Goal: Task Accomplishment & Management: Manage account settings

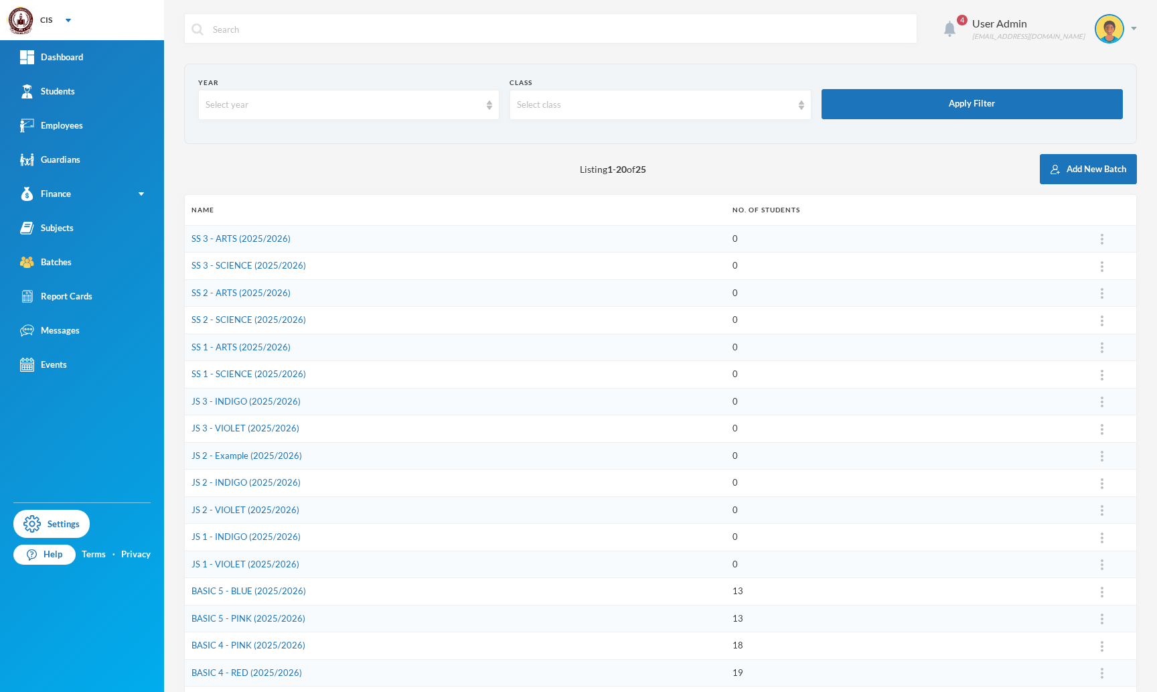
click at [956, 26] on img at bounding box center [949, 29] width 11 height 16
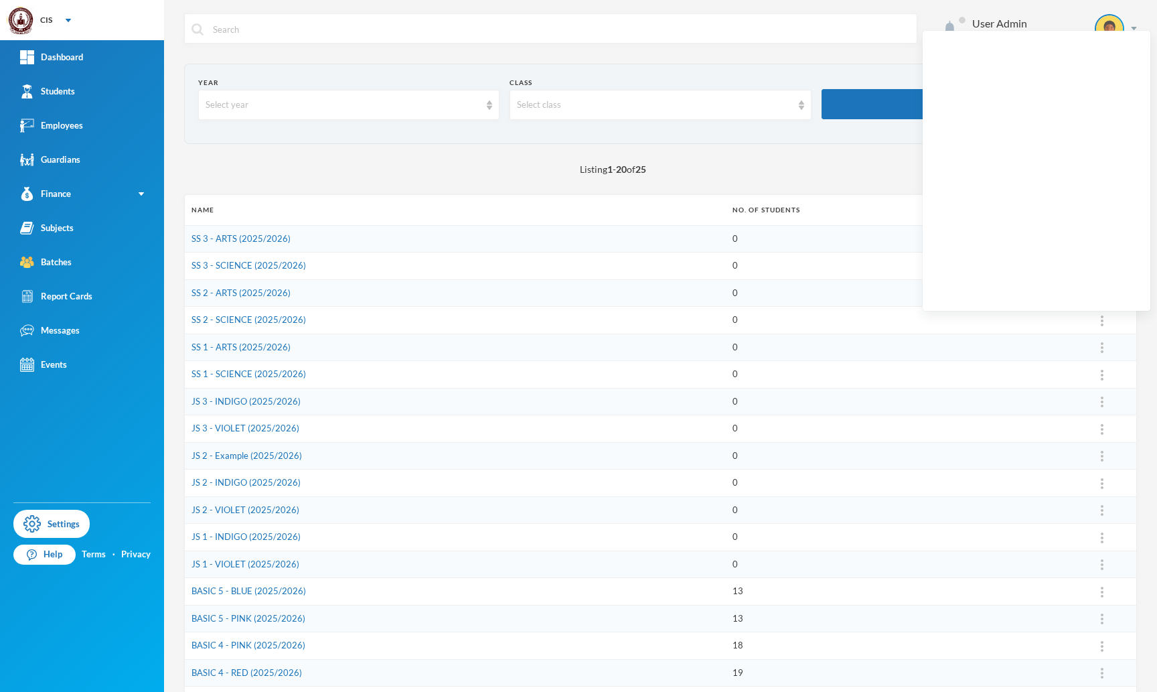
click at [956, 26] on img at bounding box center [949, 29] width 11 height 16
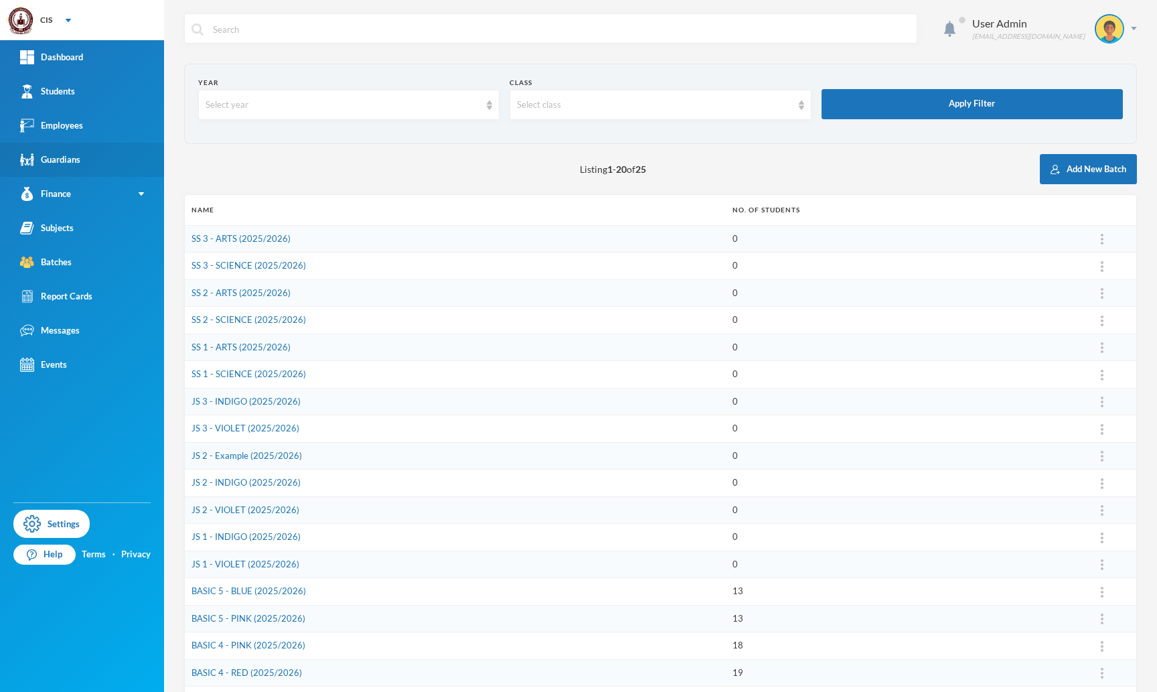
click at [157, 163] on link "Guardians" at bounding box center [82, 160] width 164 height 34
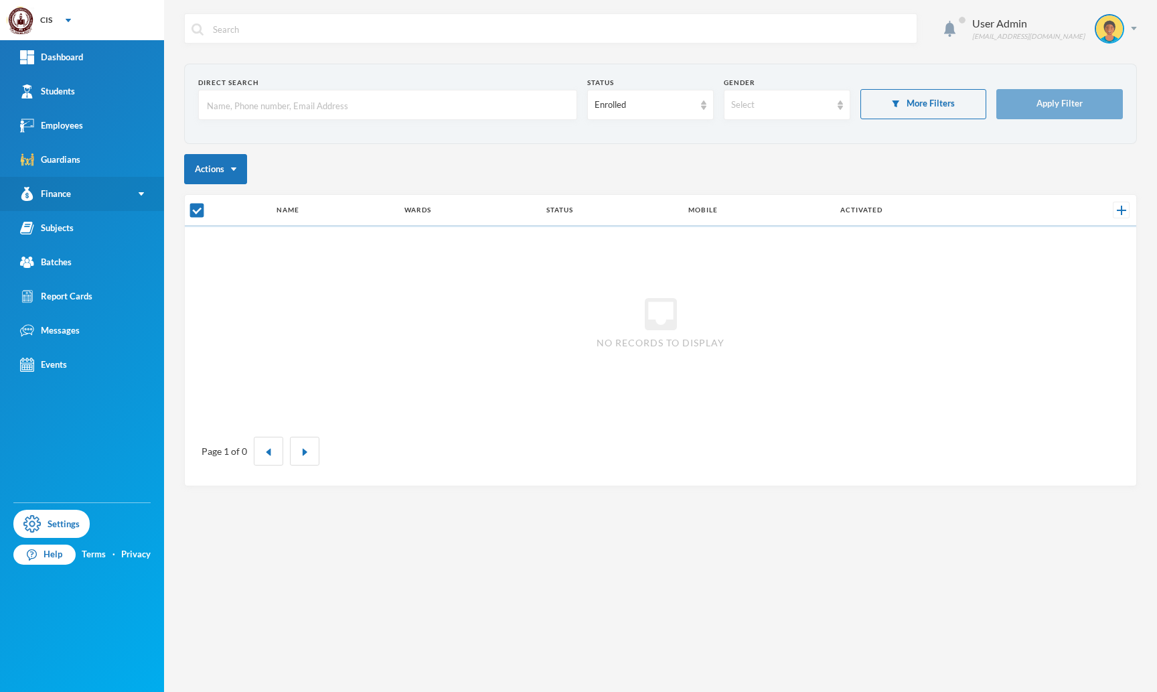
click at [133, 198] on link "Finance" at bounding box center [82, 194] width 164 height 34
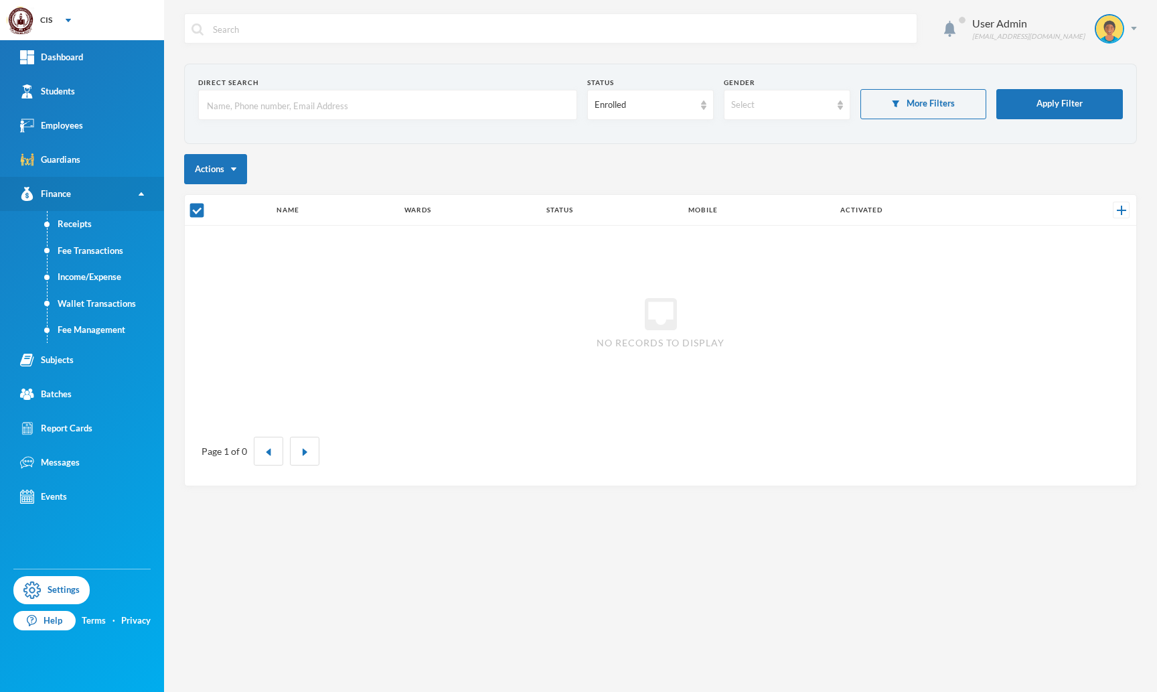
click at [133, 198] on link "Finance" at bounding box center [82, 194] width 164 height 34
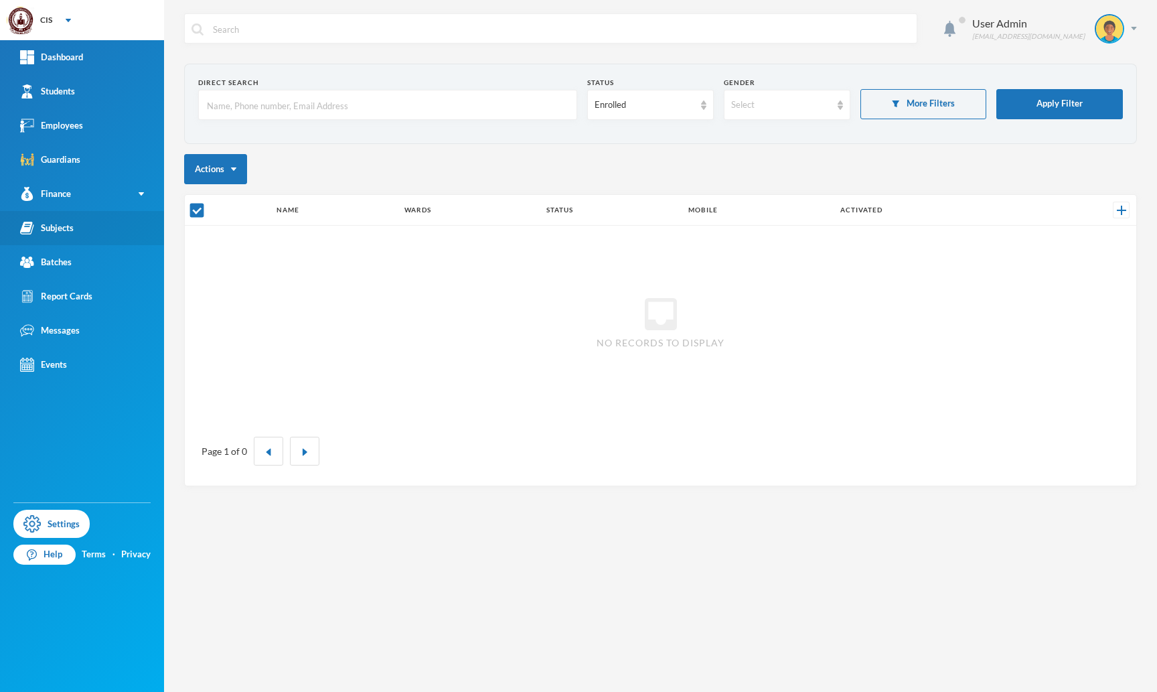
click at [127, 232] on link "Subjects" at bounding box center [82, 228] width 164 height 34
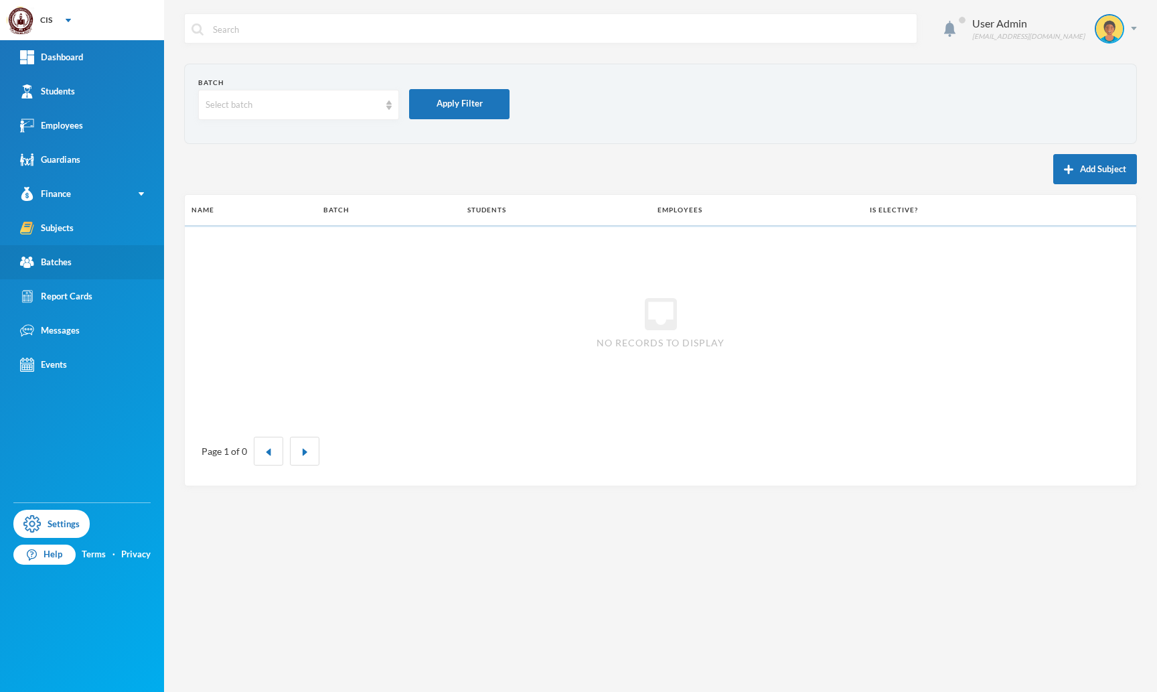
click at [115, 259] on link "Batches" at bounding box center [82, 262] width 164 height 34
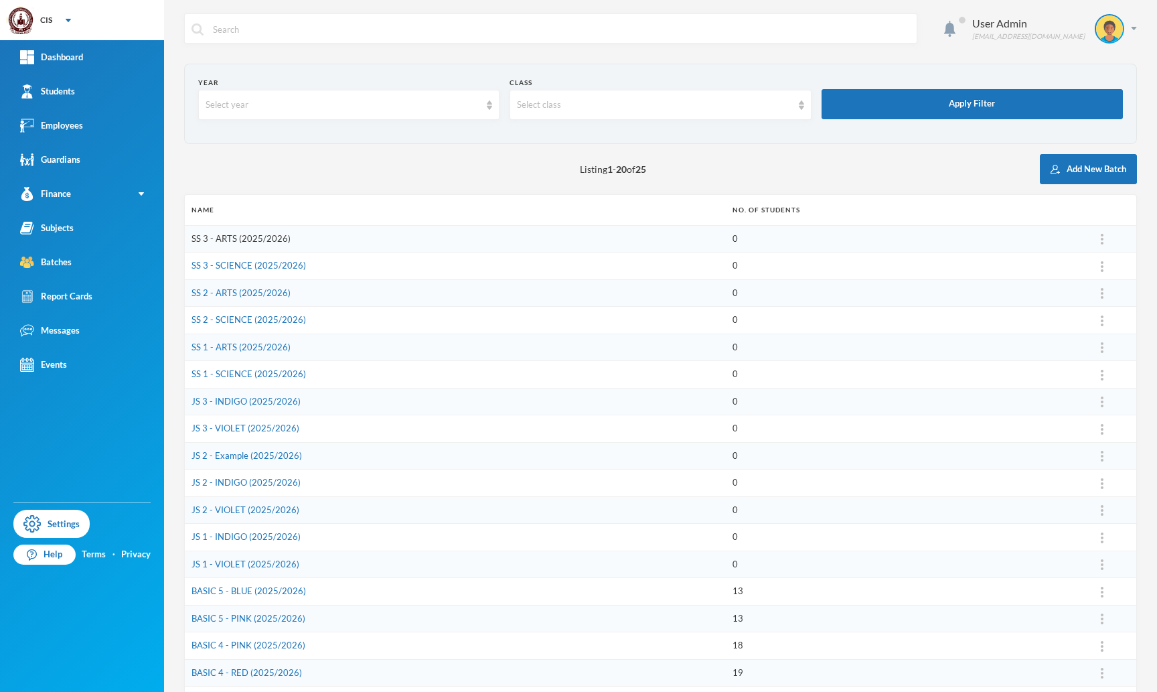
click at [230, 234] on link "SS 3 - ARTS (2025/2026)" at bounding box center [241, 238] width 99 height 11
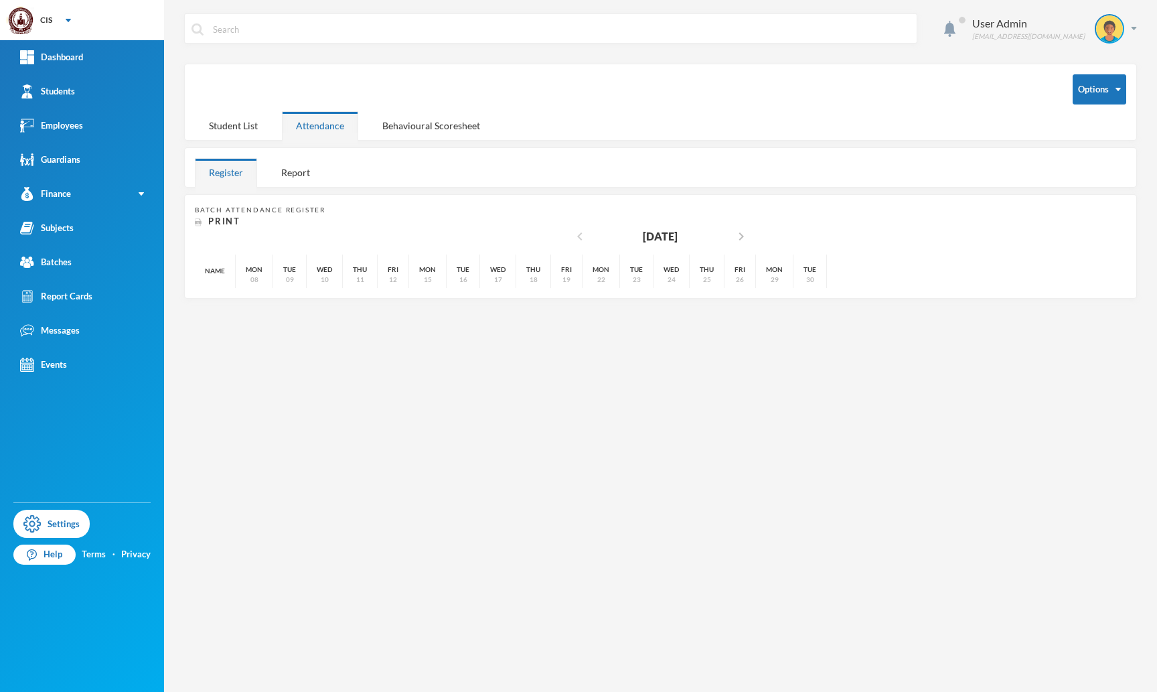
click at [573, 231] on icon "chevron_left" at bounding box center [580, 236] width 16 height 16
click at [572, 234] on icon "chevron_left" at bounding box center [580, 236] width 16 height 16
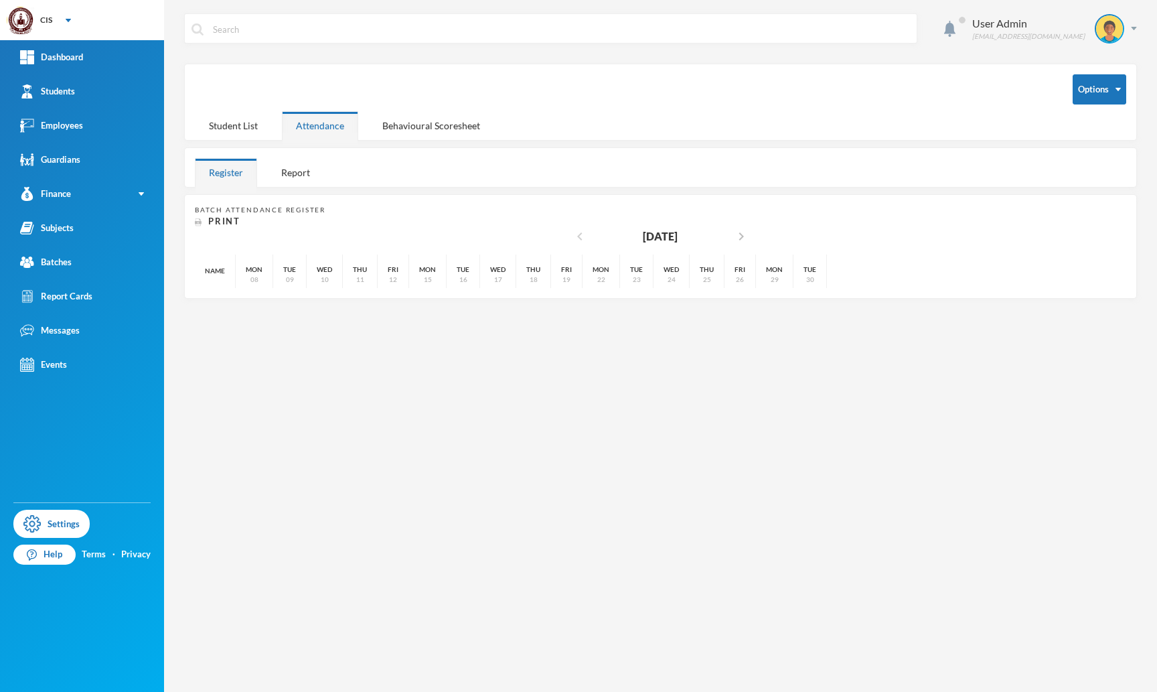
click at [572, 234] on icon "chevron_left" at bounding box center [580, 236] width 16 height 16
click at [66, 262] on div "Batches" at bounding box center [46, 262] width 52 height 14
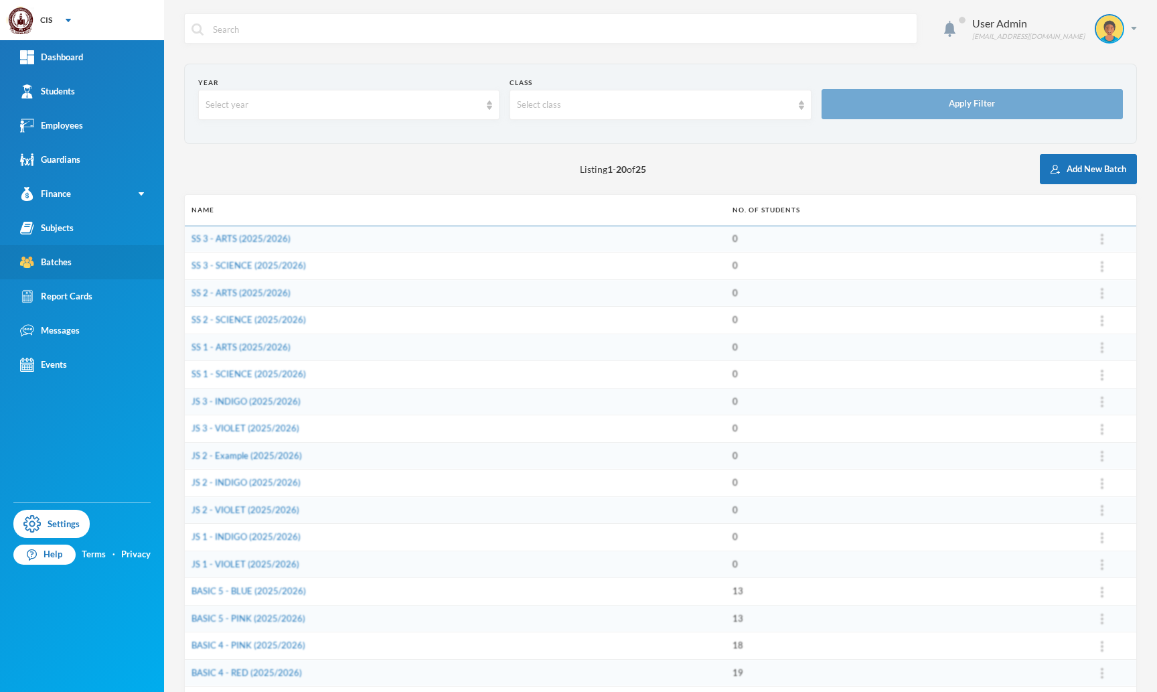
click at [66, 262] on div "Batches" at bounding box center [46, 262] width 52 height 14
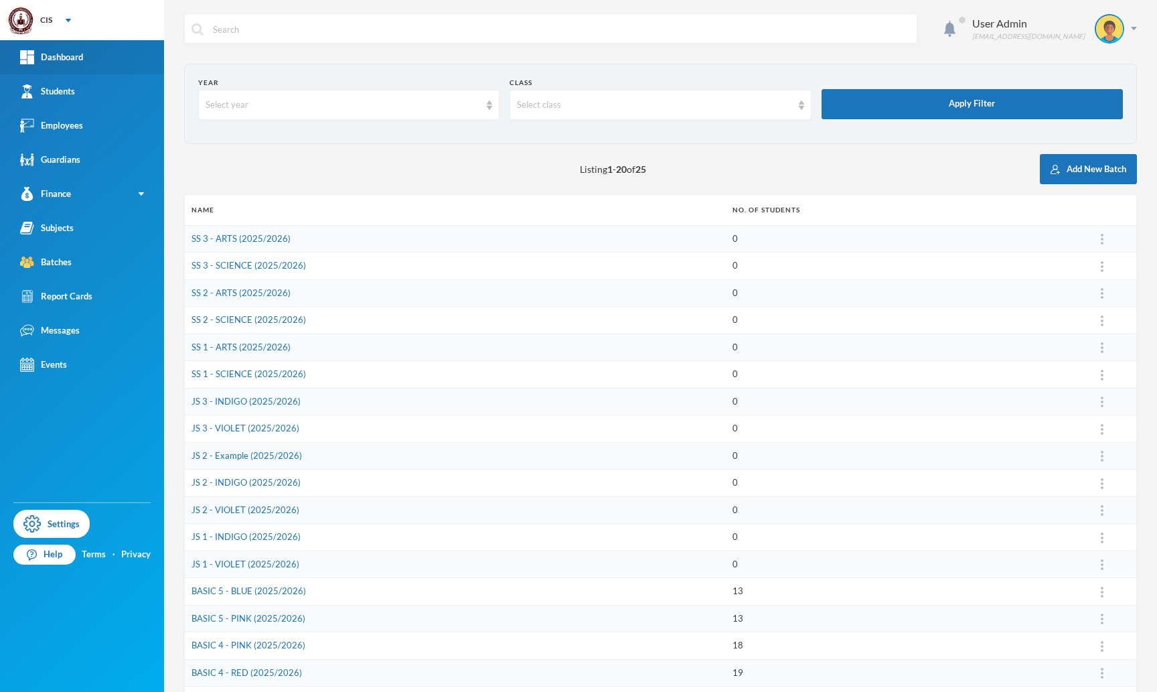
click at [117, 53] on link "Dashboard" at bounding box center [82, 57] width 164 height 34
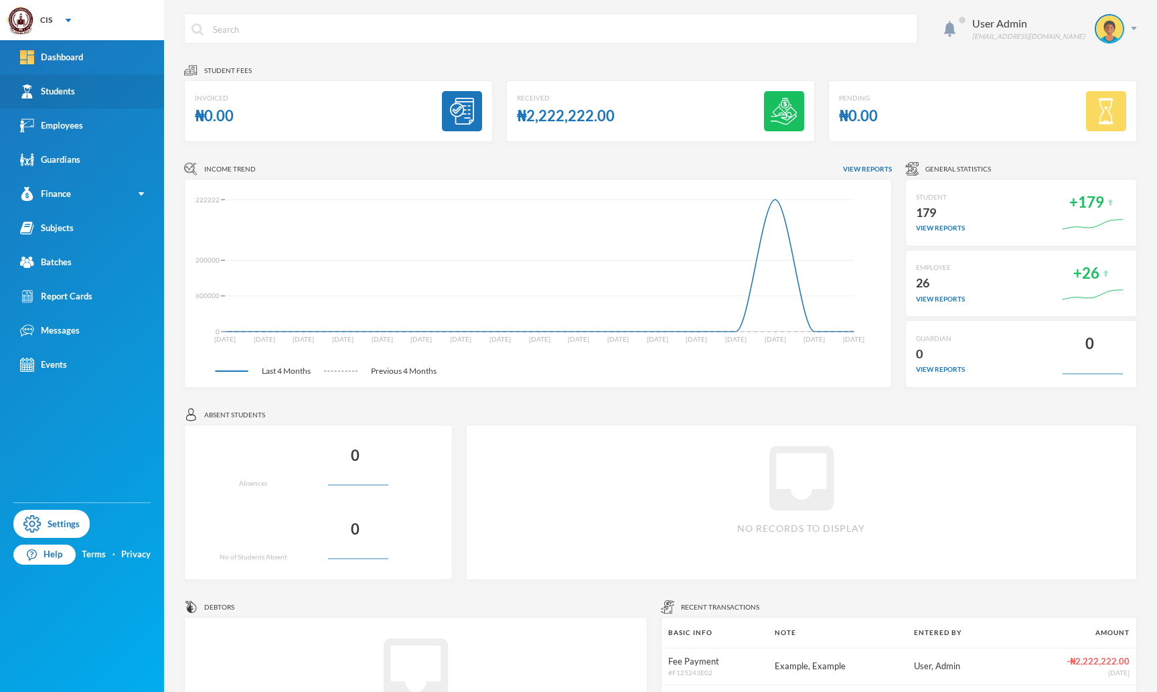
click at [80, 85] on link "Students" at bounding box center [82, 91] width 164 height 34
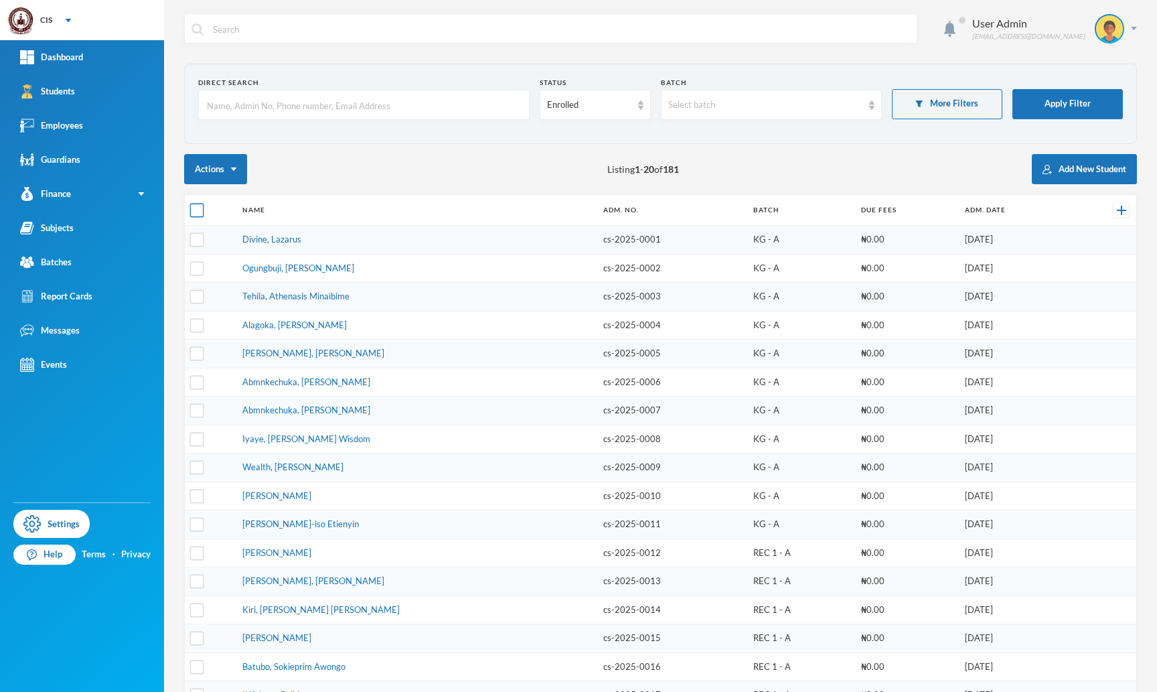
click at [192, 214] on input "checkbox" at bounding box center [197, 211] width 14 height 14
checkbox input "true"
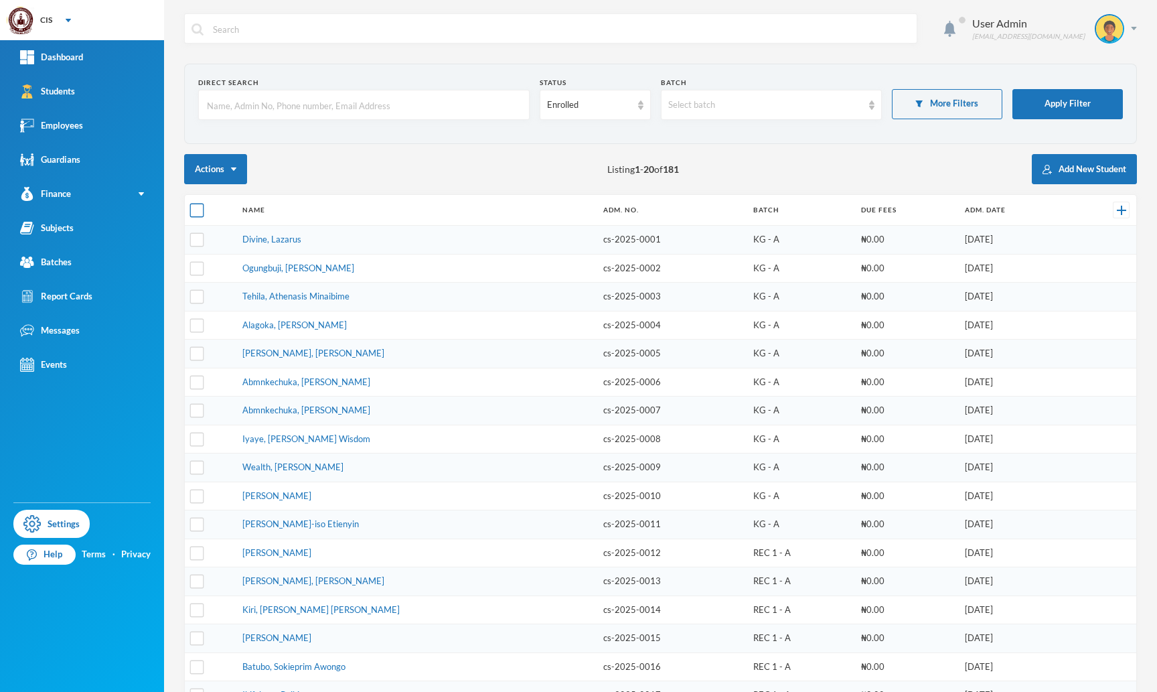
checkbox input "true"
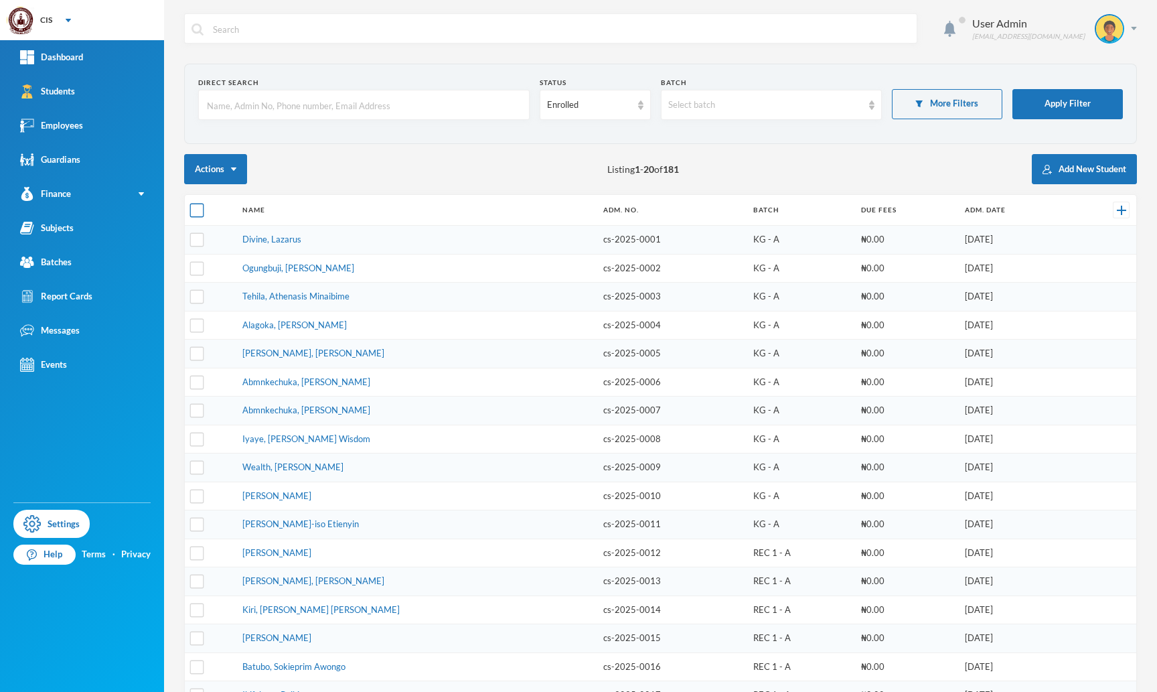
checkbox input "true"
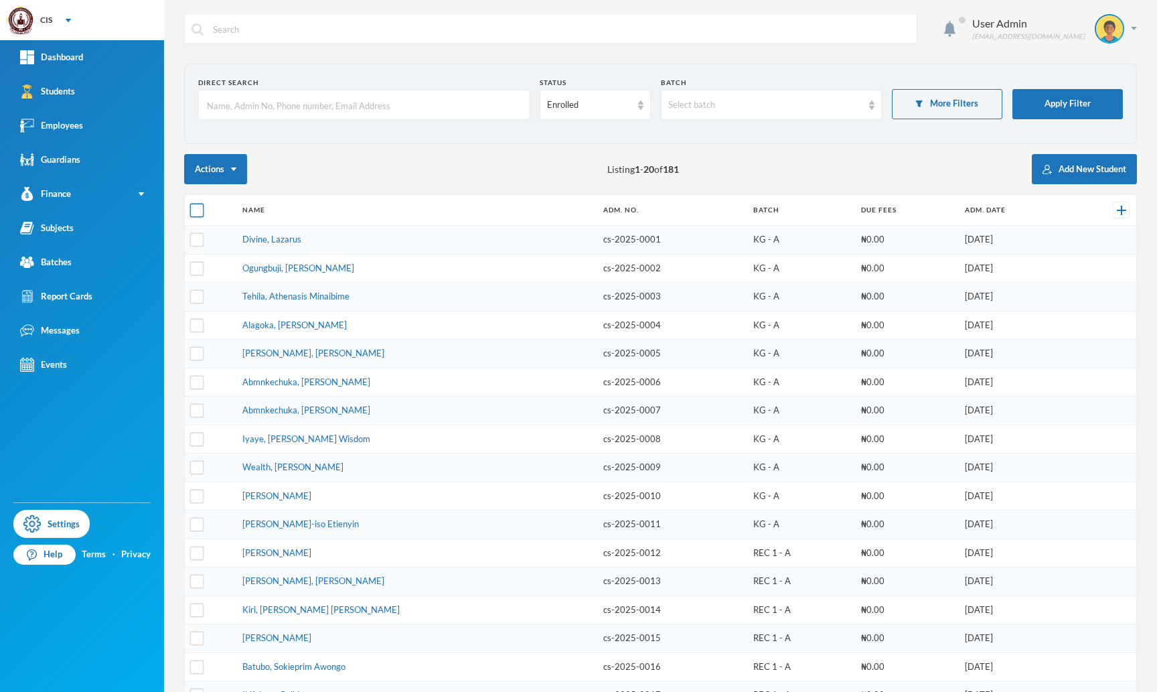
checkbox input "true"
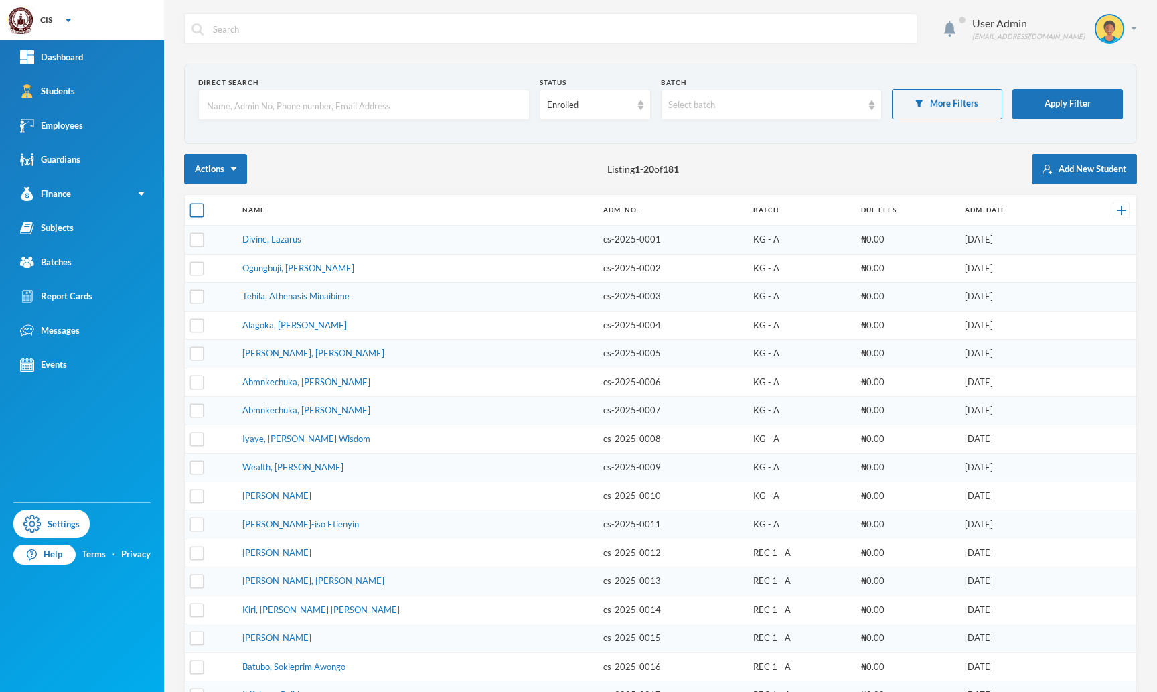
checkbox input "true"
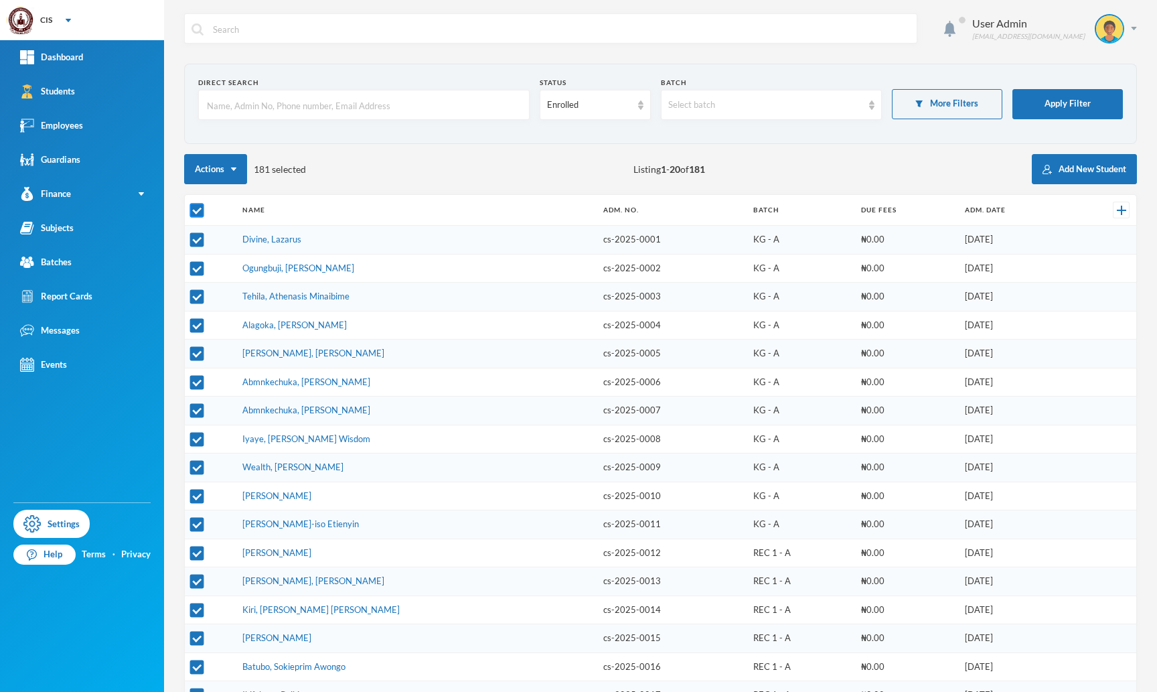
click at [192, 214] on input "checkbox" at bounding box center [197, 211] width 14 height 14
checkbox input "false"
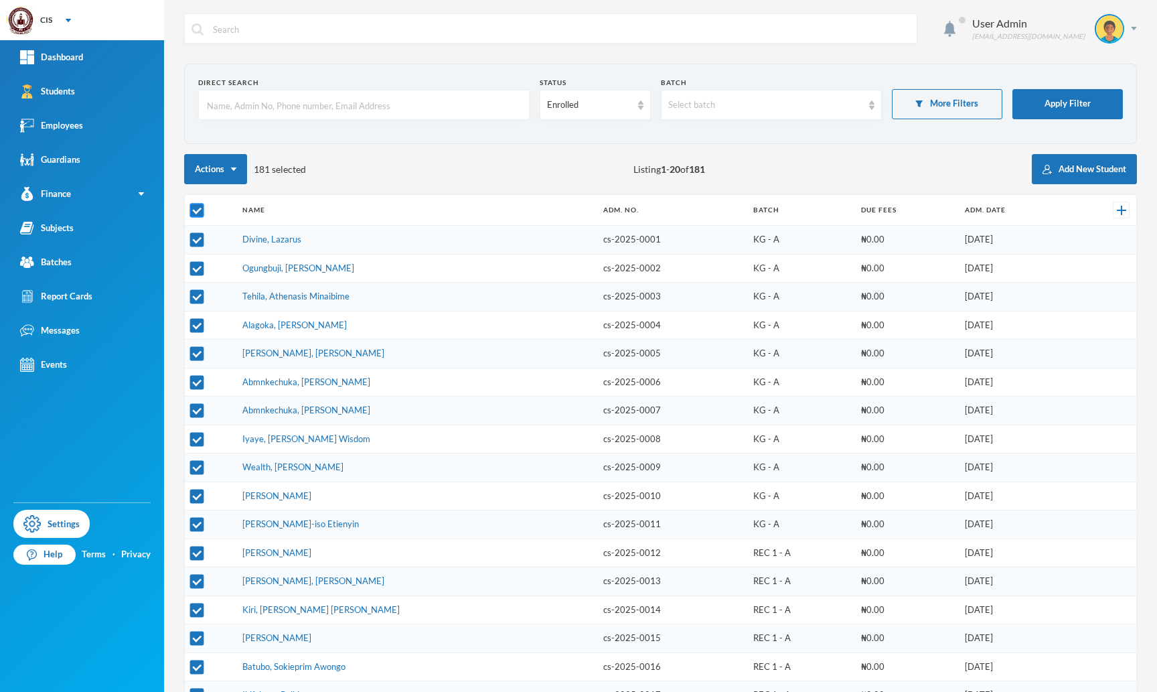
checkbox input "false"
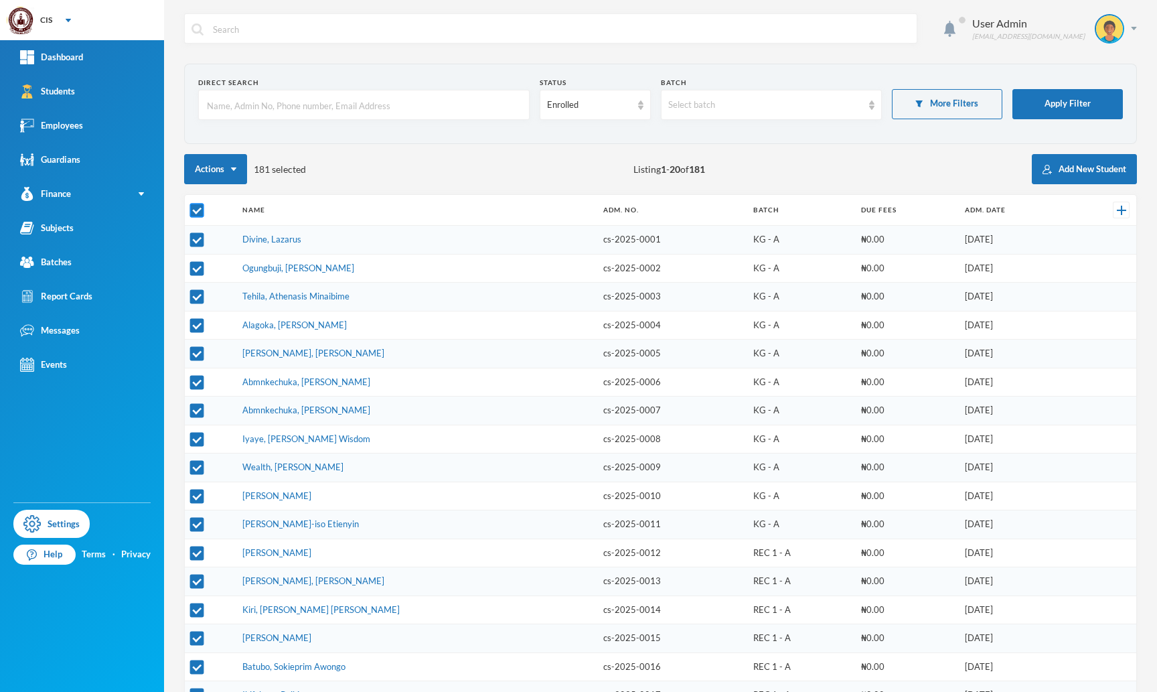
checkbox input "false"
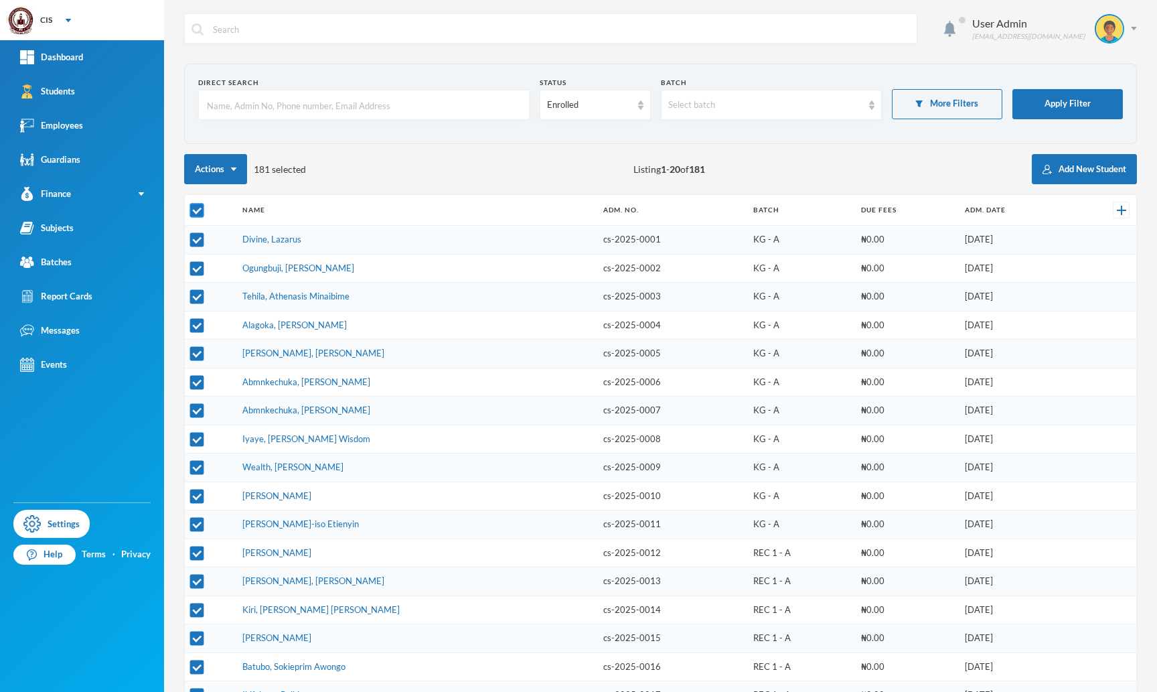
checkbox input "false"
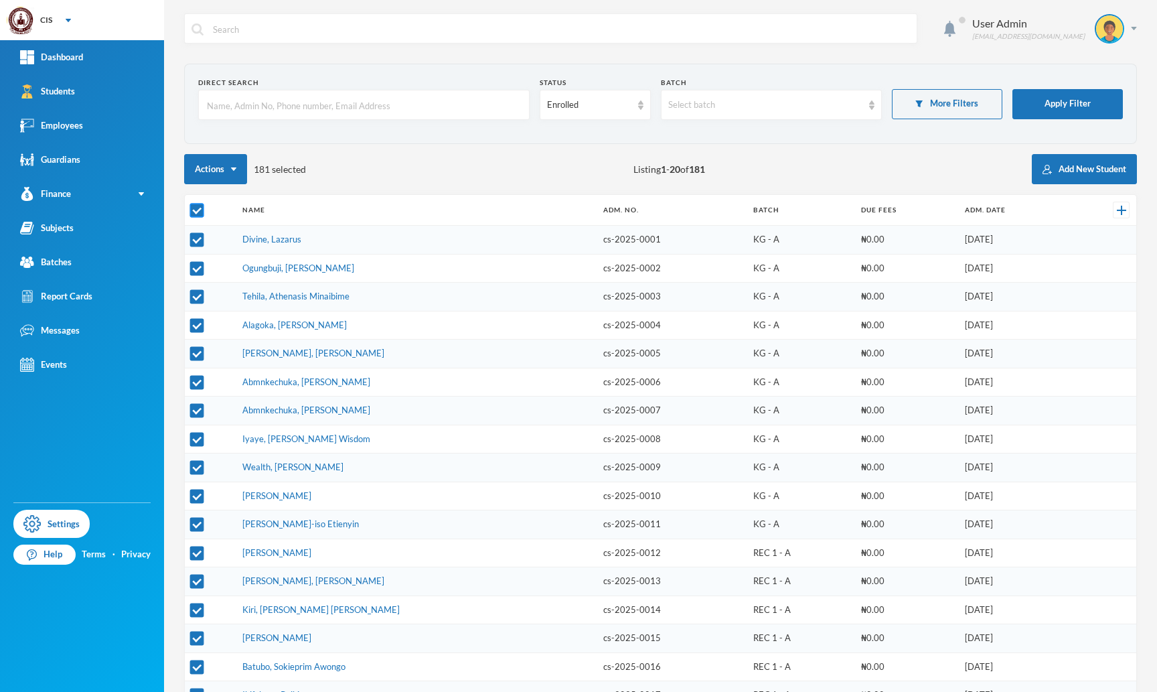
checkbox input "false"
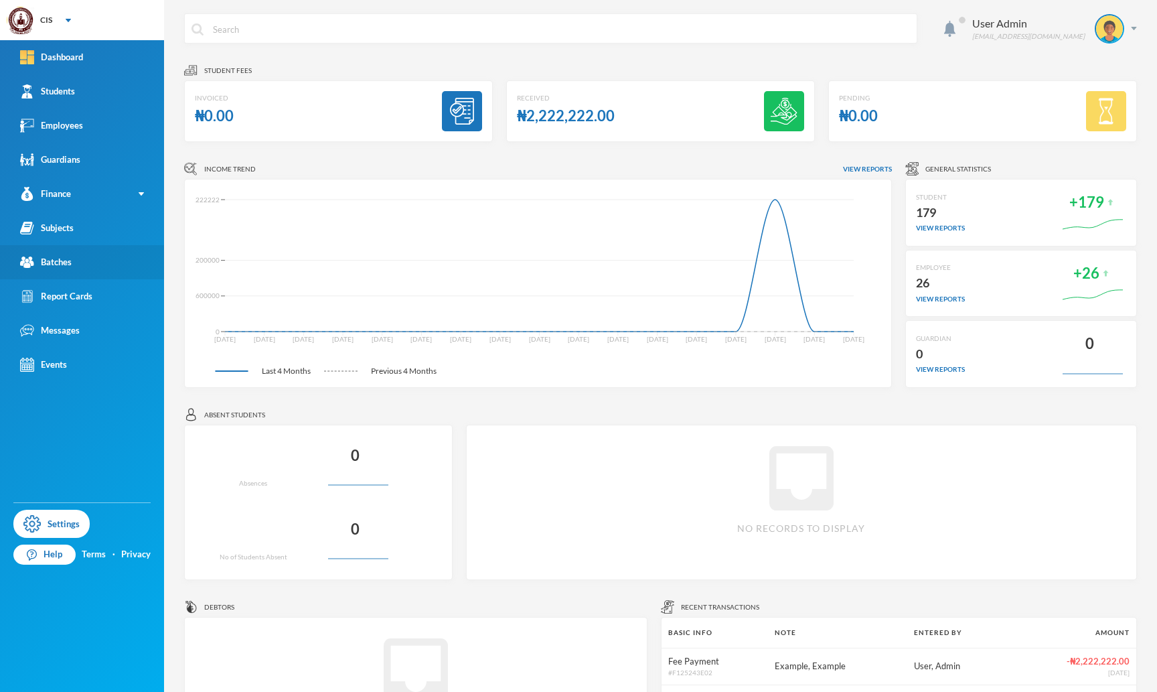
click at [84, 259] on link "Batches" at bounding box center [82, 262] width 164 height 34
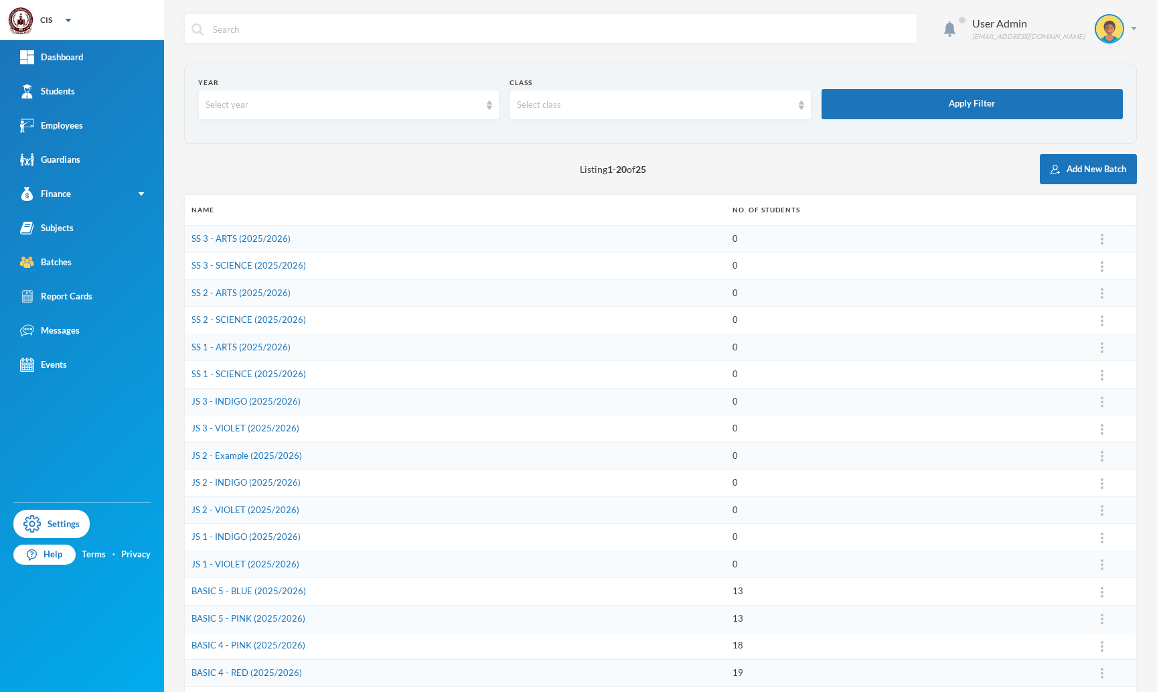
drag, startPoint x: 313, startPoint y: 516, endPoint x: 271, endPoint y: 516, distance: 42.2
click at [271, 516] on td "JS 2 - VIOLET (2025/2026)" at bounding box center [455, 509] width 541 height 27
drag, startPoint x: 307, startPoint y: 561, endPoint x: 193, endPoint y: 561, distance: 114.5
click at [193, 561] on td "JS 1 - VIOLET (2025/2026)" at bounding box center [455, 563] width 541 height 27
copy link "JS 1 - VIOLET (2025/2026)"
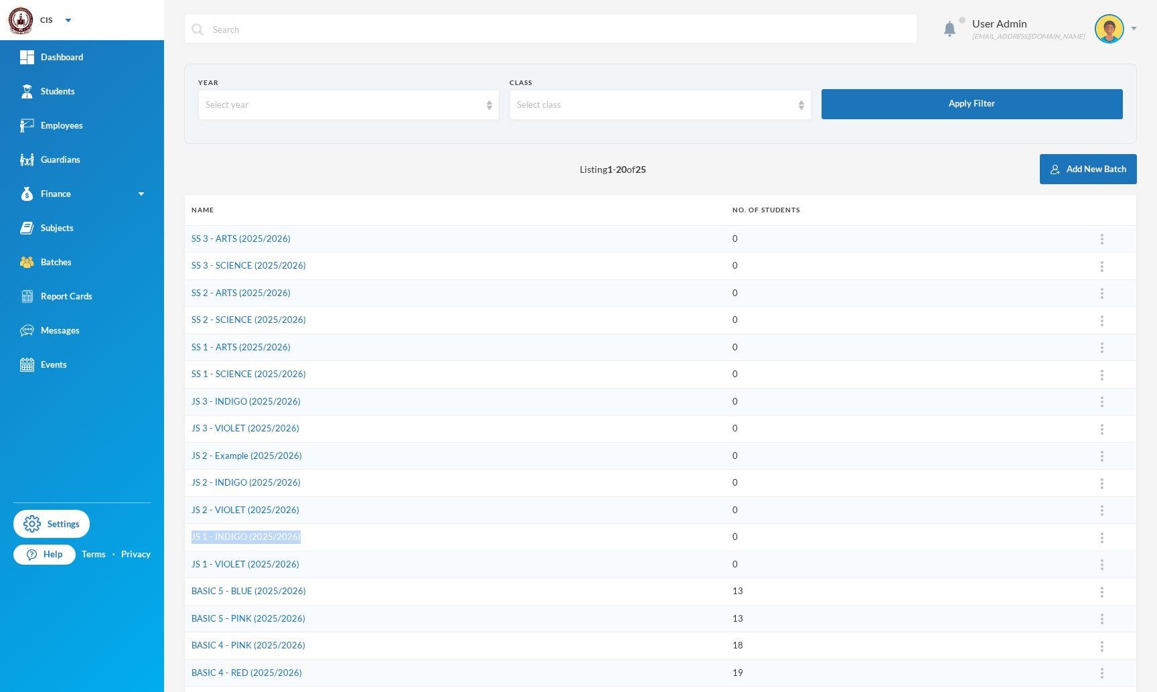
drag, startPoint x: 300, startPoint y: 542, endPoint x: 192, endPoint y: 539, distance: 108.5
click at [192, 539] on td "JS 1 - INDIGO (2025/2026)" at bounding box center [455, 537] width 541 height 27
drag, startPoint x: 308, startPoint y: 565, endPoint x: 185, endPoint y: 565, distance: 122.5
click at [185, 565] on td "JS 1 - VIOLET (2025/2026)" at bounding box center [455, 563] width 541 height 27
copy link "JS 1 - VIOLET (2025/2026)"
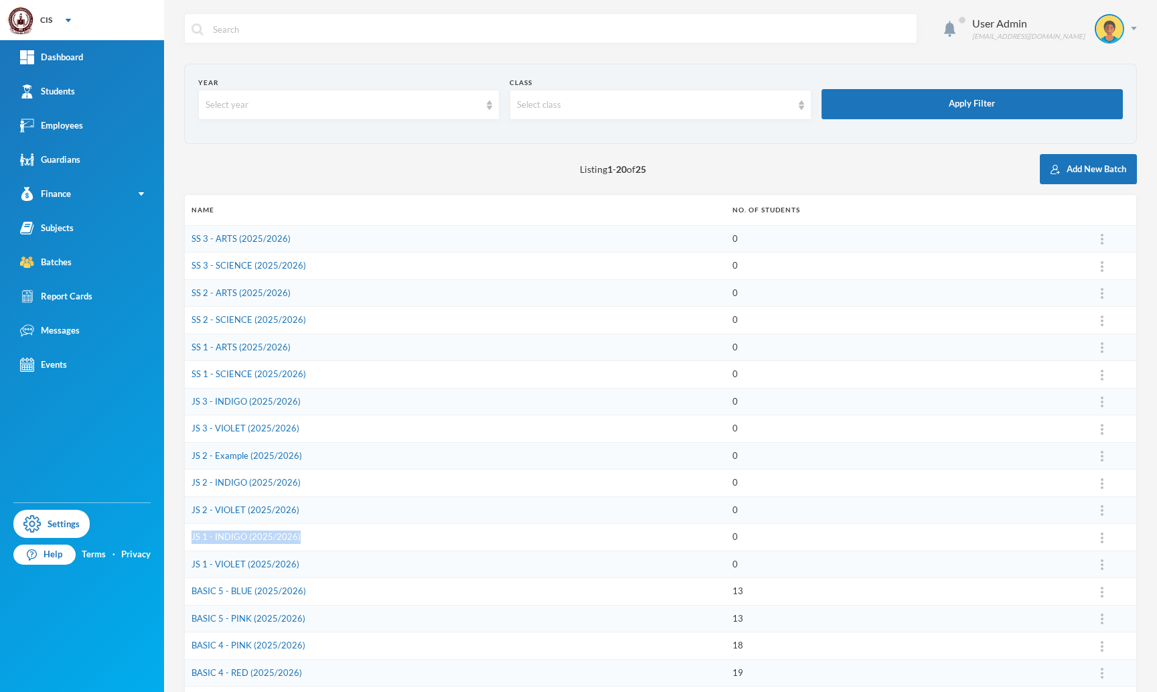
drag, startPoint x: 308, startPoint y: 540, endPoint x: 193, endPoint y: 541, distance: 115.2
click at [193, 541] on td "JS 1 - INDIGO (2025/2026)" at bounding box center [455, 537] width 541 height 27
copy link "JS 1 - INDIGO (2025/2026)"
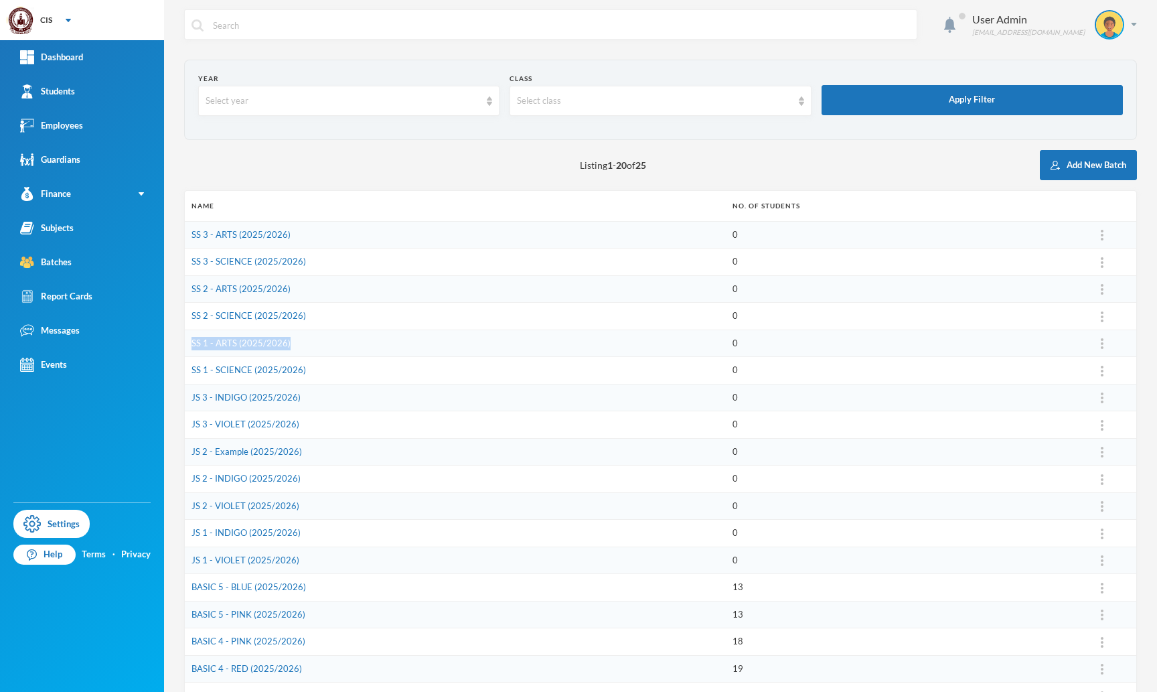
drag, startPoint x: 306, startPoint y: 344, endPoint x: 190, endPoint y: 344, distance: 116.5
click at [190, 344] on td "SS 1 - ARTS (2025/2026)" at bounding box center [455, 342] width 541 height 27
copy link "SS 1 - ARTS (2025/2026)"
drag, startPoint x: 312, startPoint y: 368, endPoint x: 191, endPoint y: 370, distance: 121.2
click at [191, 370] on td "SS 1 - SCIENCE (2025/2026)" at bounding box center [455, 370] width 541 height 27
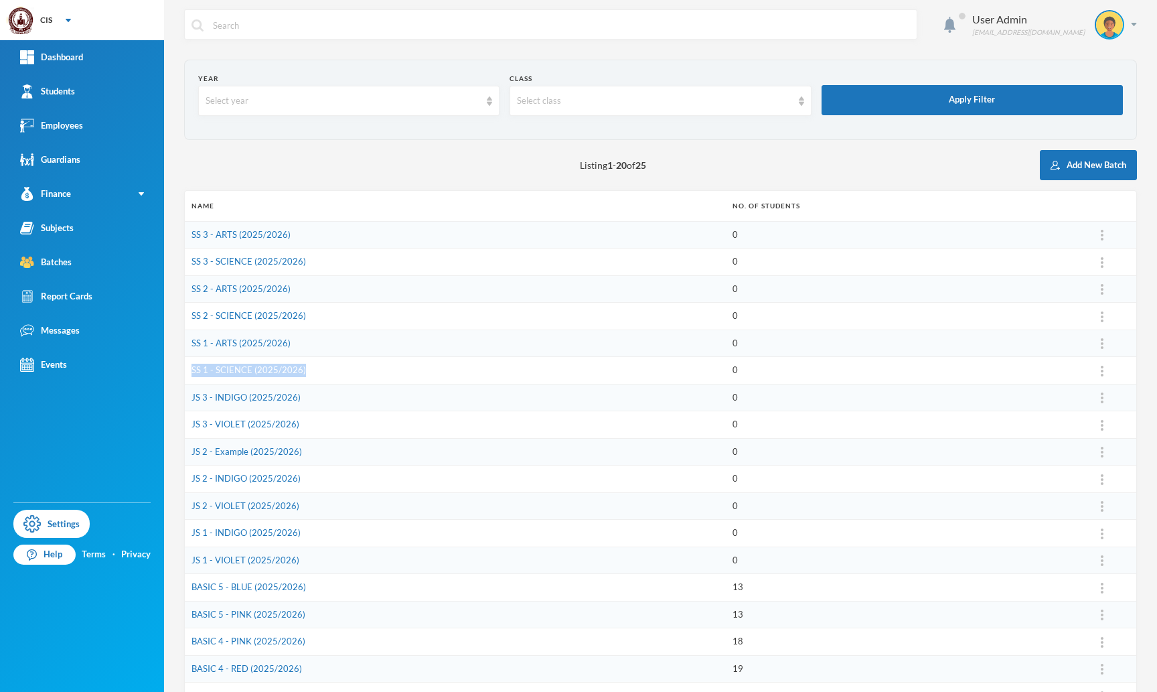
copy link "SS 1 - SCIENCE (2025/2026)"
drag, startPoint x: 308, startPoint y: 421, endPoint x: 190, endPoint y: 421, distance: 117.9
click at [190, 421] on td "JS 3 - VIOLET (2025/2026)" at bounding box center [455, 424] width 541 height 27
copy link "JS 3 - VIOLET (2025/2026)"
drag, startPoint x: 305, startPoint y: 396, endPoint x: 197, endPoint y: 399, distance: 107.8
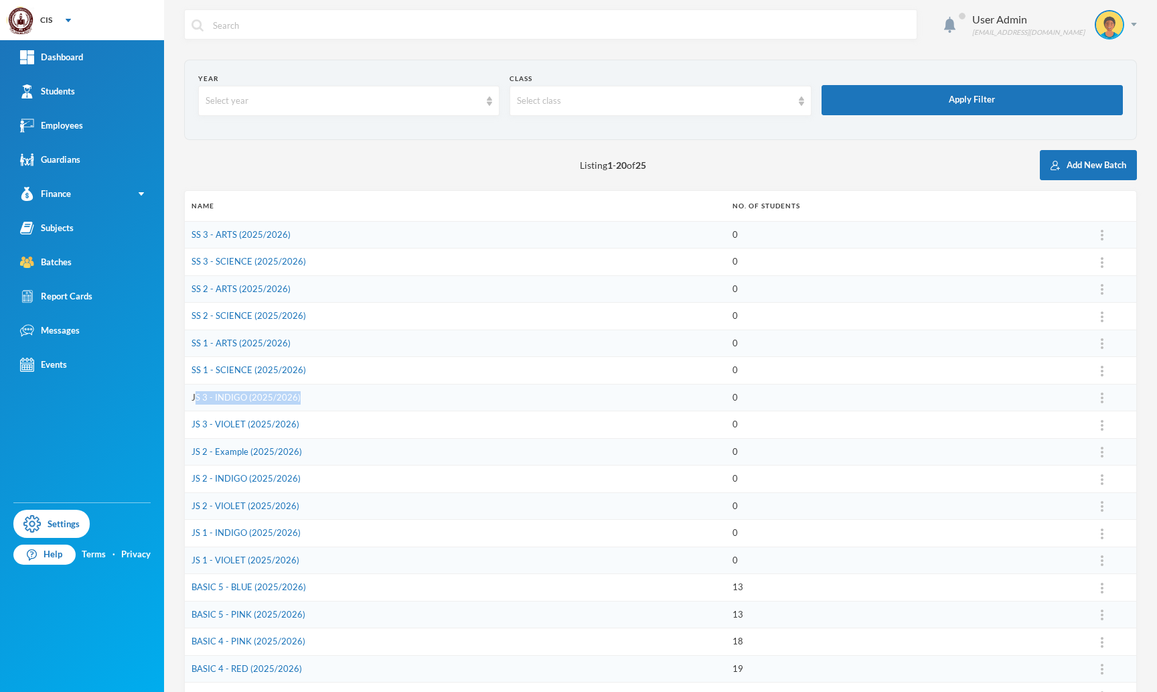
click at [197, 399] on td "JS 3 - INDIGO (2025/2026)" at bounding box center [455, 397] width 541 height 27
click at [313, 401] on td "JS 3 - INDIGO (2025/2026)" at bounding box center [455, 397] width 541 height 27
drag, startPoint x: 313, startPoint y: 401, endPoint x: 188, endPoint y: 400, distance: 124.6
click at [188, 400] on td "JS 3 - INDIGO (2025/2026)" at bounding box center [455, 397] width 541 height 27
copy link "JS 3 - INDIGO (2025/2026)"
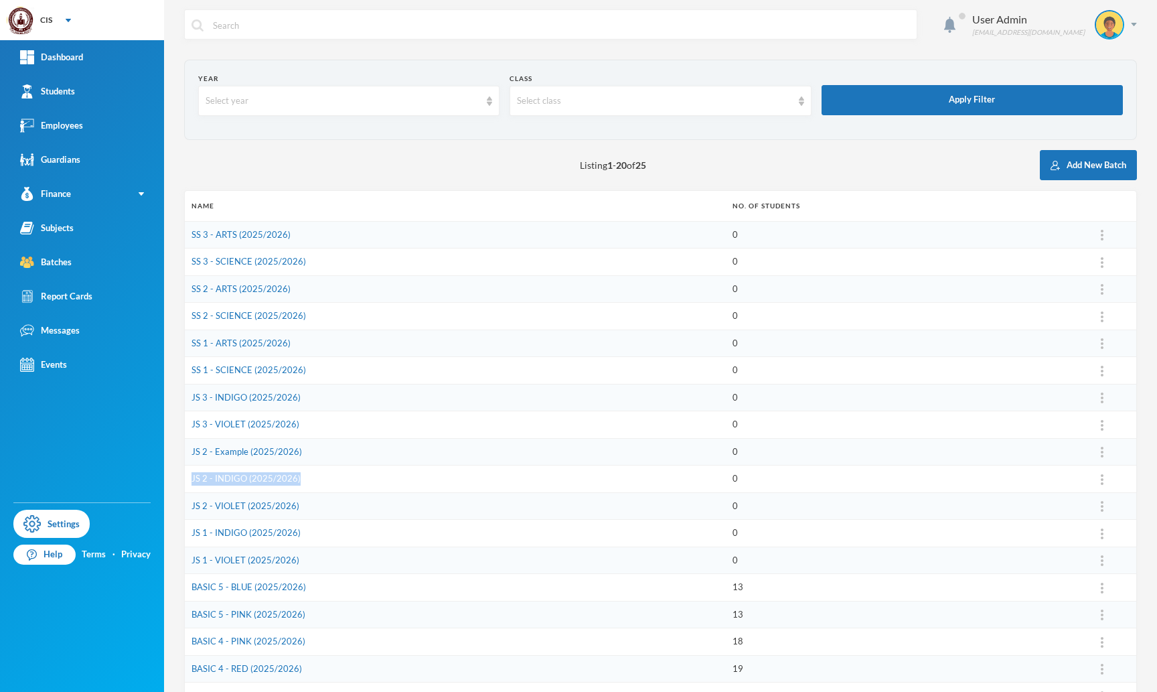
drag, startPoint x: 307, startPoint y: 479, endPoint x: 190, endPoint y: 475, distance: 117.3
click at [190, 475] on td "JS 2 - INDIGO (2025/2026)" at bounding box center [455, 478] width 541 height 27
copy link "JS 2 - INDIGO (2025/2026)"
drag, startPoint x: 303, startPoint y: 259, endPoint x: 187, endPoint y: 262, distance: 116.6
click at [187, 262] on td "SS 3 - SCIENCE (2025/2026)" at bounding box center [455, 261] width 541 height 27
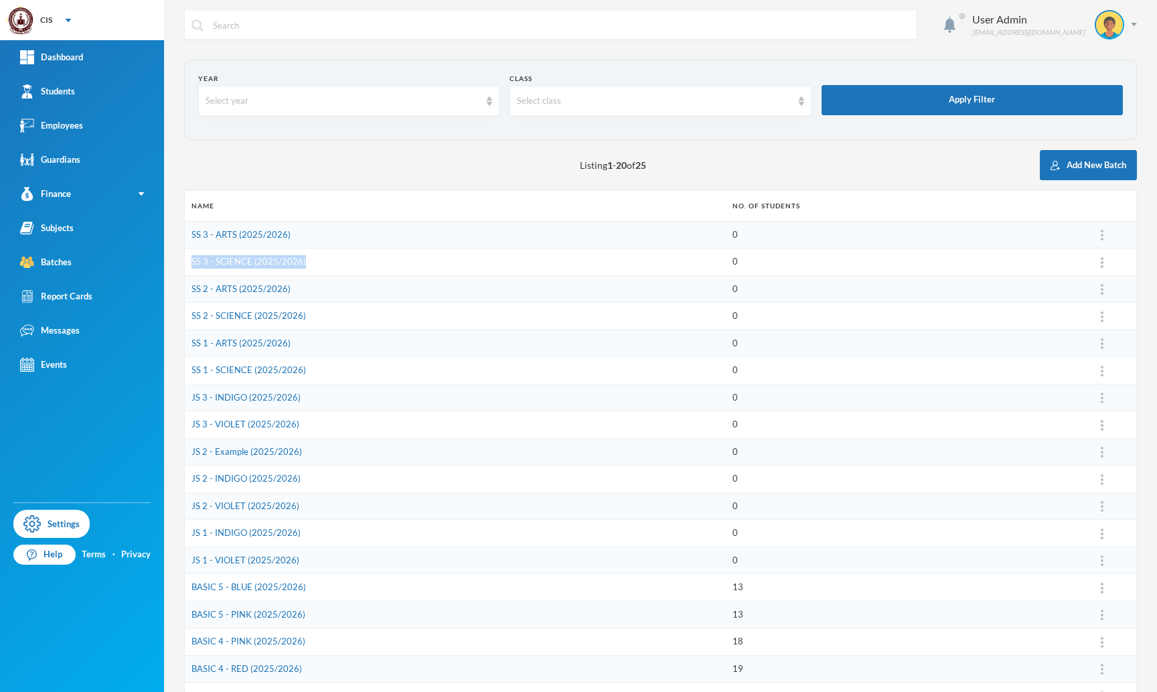
copy link "SS 3 - SCIENCE (2025/2026)"
drag, startPoint x: 303, startPoint y: 293, endPoint x: 190, endPoint y: 285, distance: 112.8
click at [190, 285] on td "SS 2 - ARTS (2025/2026)" at bounding box center [455, 288] width 541 height 27
copy link "SS 2 - ARTS (2025/2026)"
drag, startPoint x: 319, startPoint y: 260, endPoint x: 264, endPoint y: 254, distance: 55.9
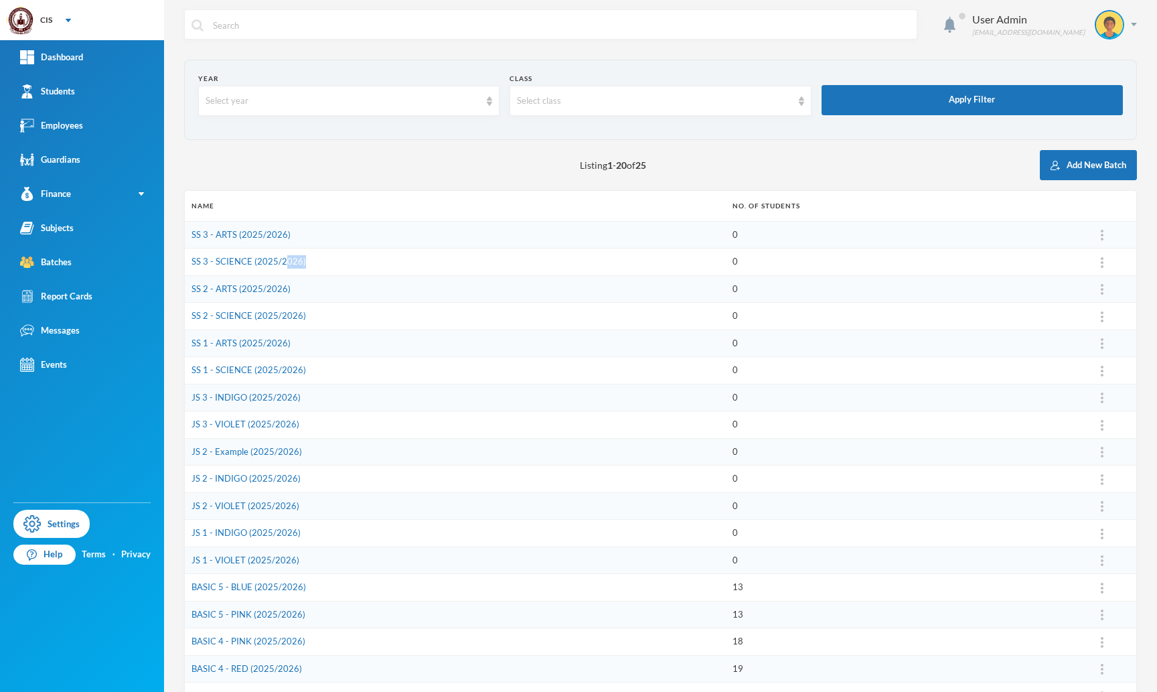
click at [264, 254] on td "SS 3 - SCIENCE (2025/2026)" at bounding box center [455, 261] width 541 height 27
drag, startPoint x: 317, startPoint y: 313, endPoint x: 200, endPoint y: 317, distance: 117.3
click at [200, 317] on td "SS 2 - SCIENCE (2025/2026)" at bounding box center [455, 316] width 541 height 27
click at [313, 312] on td "SS 2 - SCIENCE (2025/2026)" at bounding box center [455, 316] width 541 height 27
drag, startPoint x: 313, startPoint y: 312, endPoint x: 188, endPoint y: 315, distance: 125.3
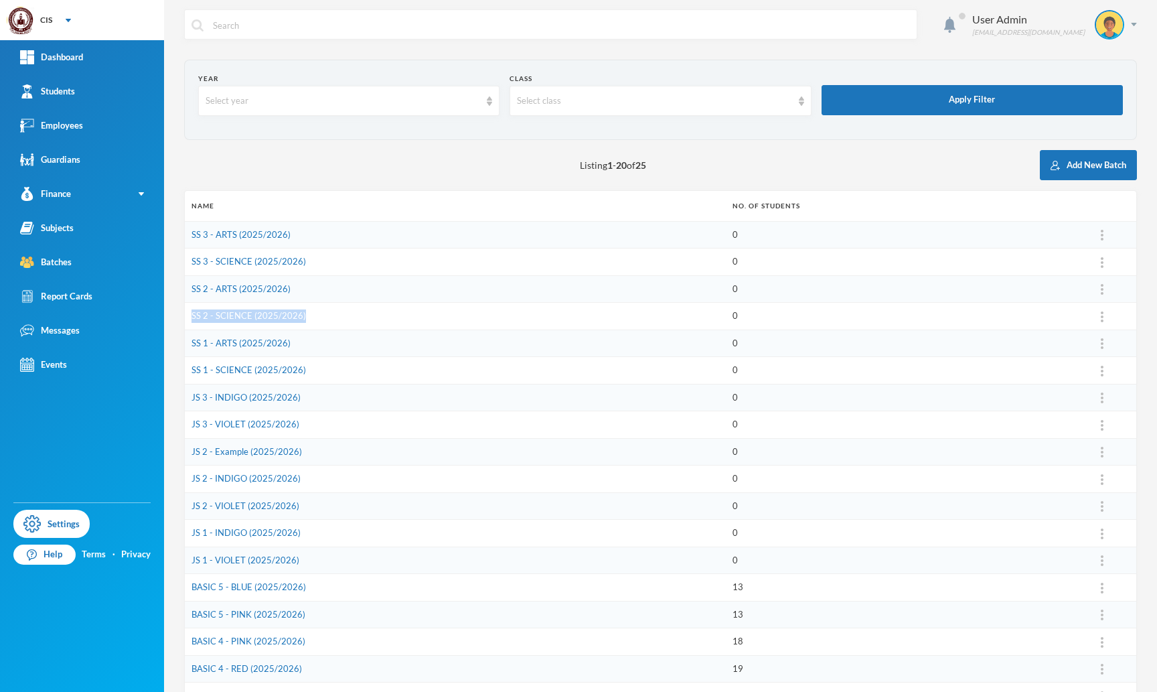
click at [188, 315] on td "SS 2 - SCIENCE (2025/2026)" at bounding box center [455, 316] width 541 height 27
drag, startPoint x: 306, startPoint y: 232, endPoint x: 192, endPoint y: 235, distance: 113.9
click at [192, 235] on td "SS 3 - ARTS (2025/2026)" at bounding box center [455, 234] width 541 height 27
drag, startPoint x: 306, startPoint y: 425, endPoint x: 188, endPoint y: 425, distance: 117.9
click at [188, 425] on td "JS 3 - VIOLET (2025/2026)" at bounding box center [455, 424] width 541 height 27
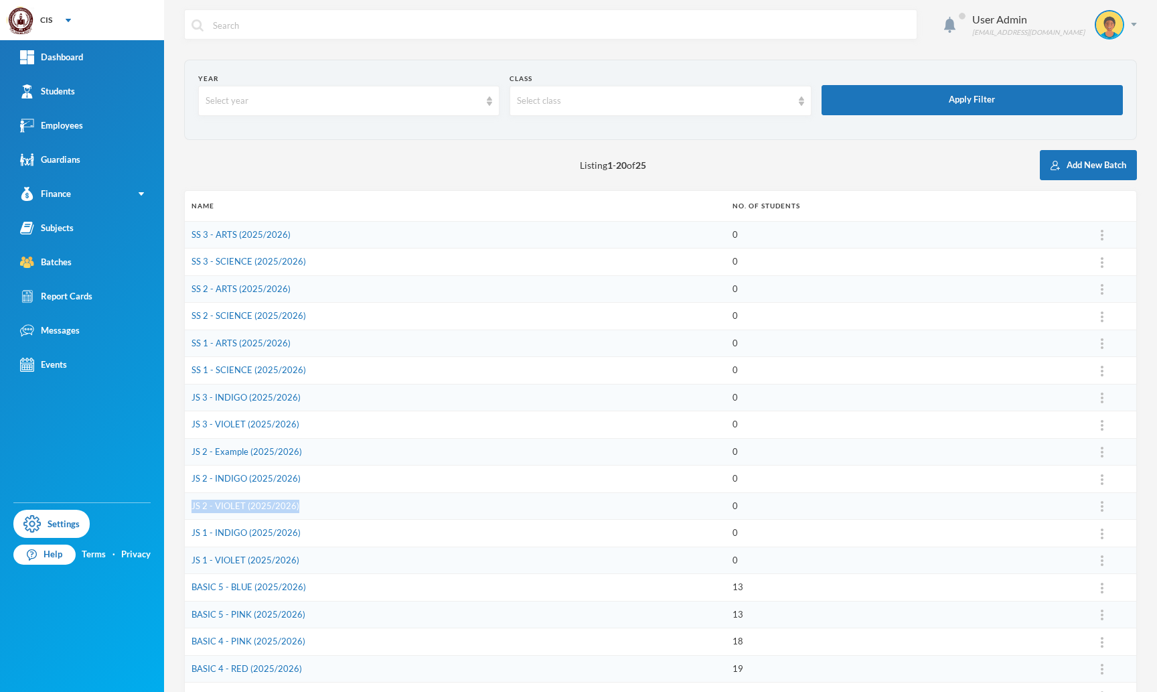
drag, startPoint x: 308, startPoint y: 507, endPoint x: 187, endPoint y: 502, distance: 121.3
click at [187, 502] on td "JS 2 - VIOLET (2025/2026)" at bounding box center [455, 505] width 541 height 27
click at [1065, 401] on button "Edit Arm" at bounding box center [1073, 406] width 54 height 24
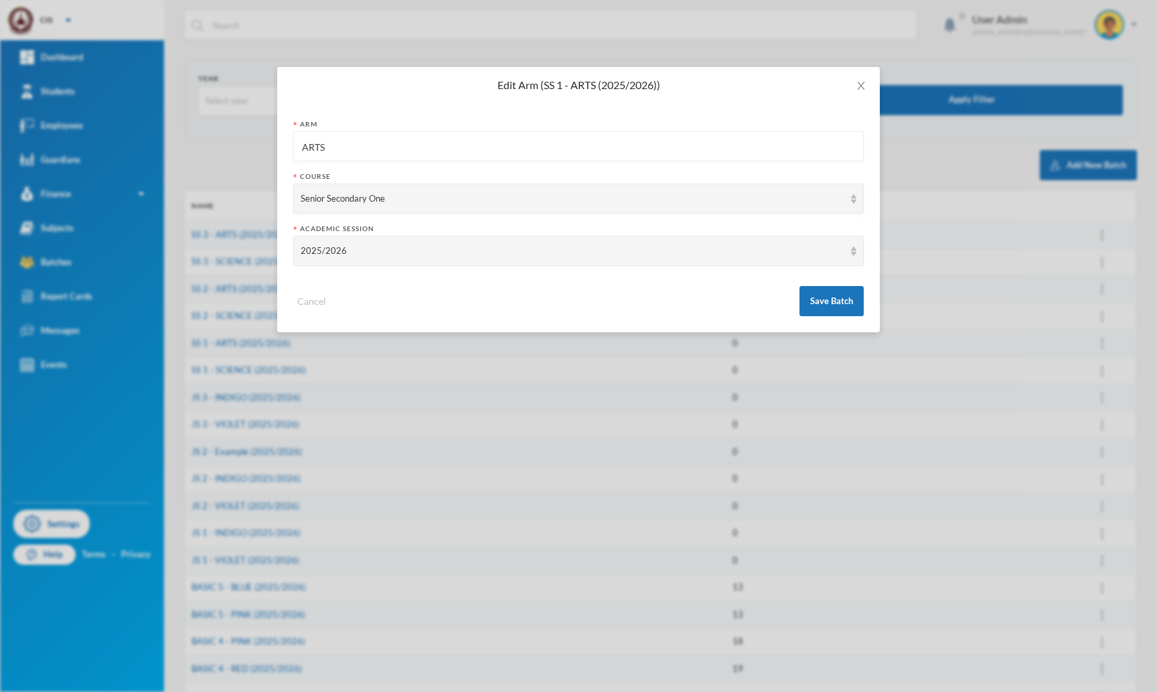
drag, startPoint x: 337, startPoint y: 145, endPoint x: 289, endPoint y: 138, distance: 48.8
click at [289, 138] on div "Arm ARTS Course Senior Secondary One Academic Session 2025/2026 Cancel Save Bat…" at bounding box center [578, 217] width 603 height 229
type input "VIOLET"
click at [823, 299] on button "Save Batch" at bounding box center [832, 301] width 64 height 30
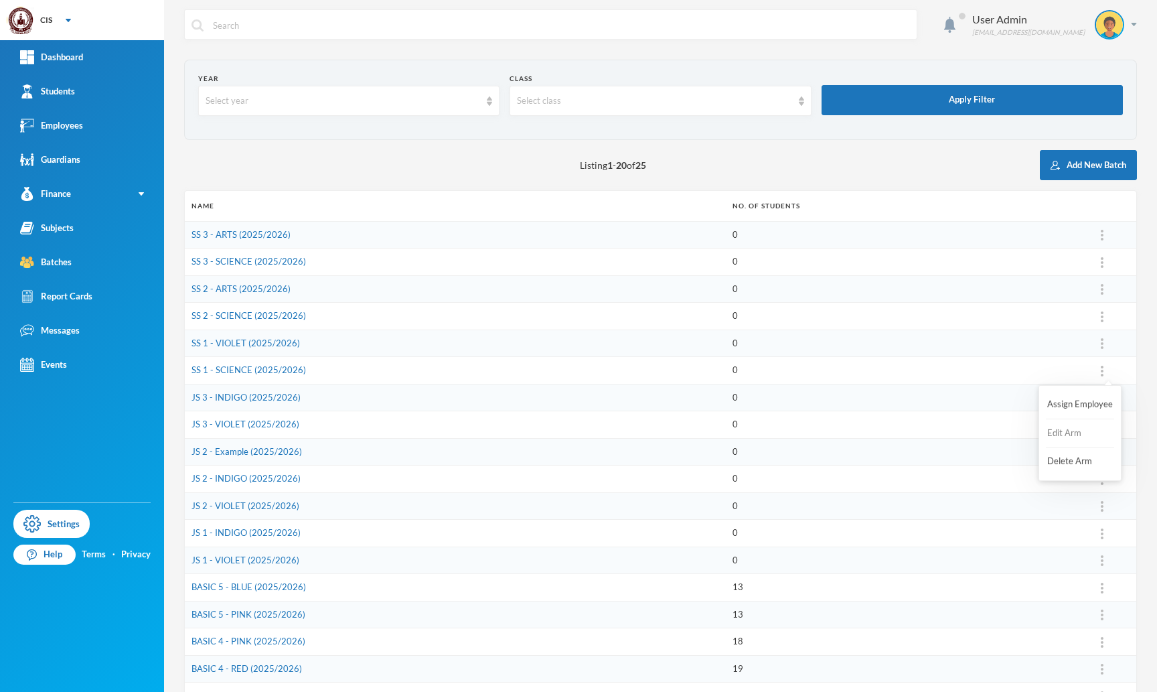
click at [1056, 429] on button "Edit Arm" at bounding box center [1073, 433] width 54 height 24
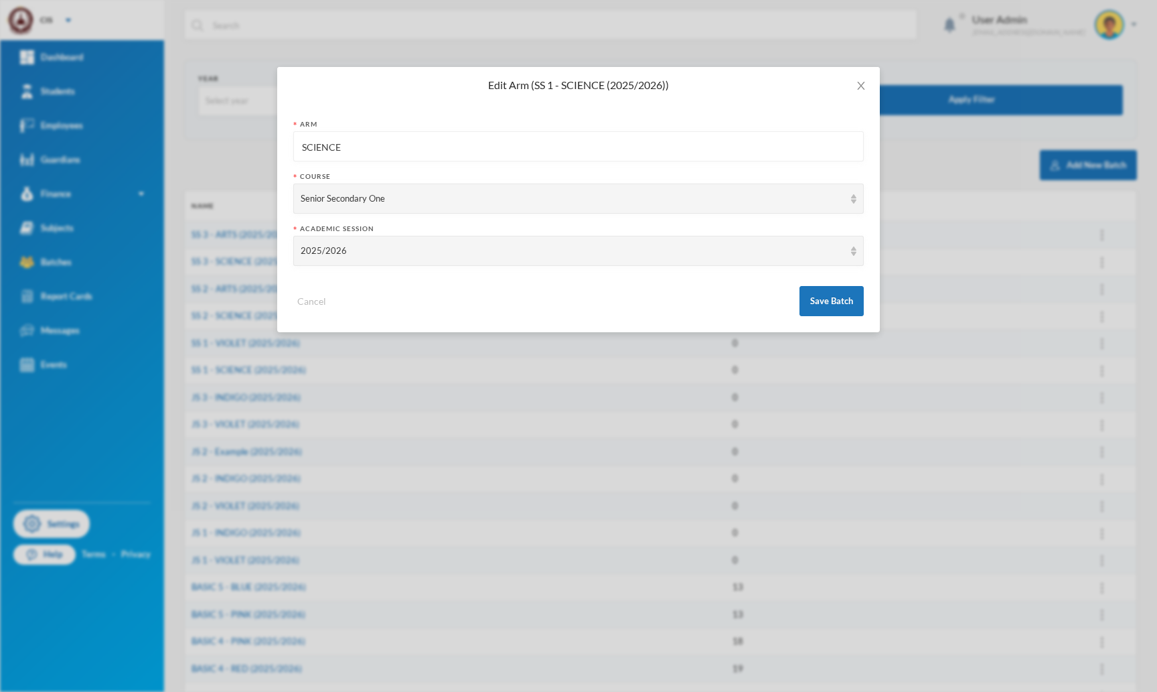
click at [348, 147] on input "SCIENCE" at bounding box center [579, 147] width 556 height 30
type input "INDIGO"
click at [841, 303] on button "Save Batch" at bounding box center [832, 301] width 64 height 30
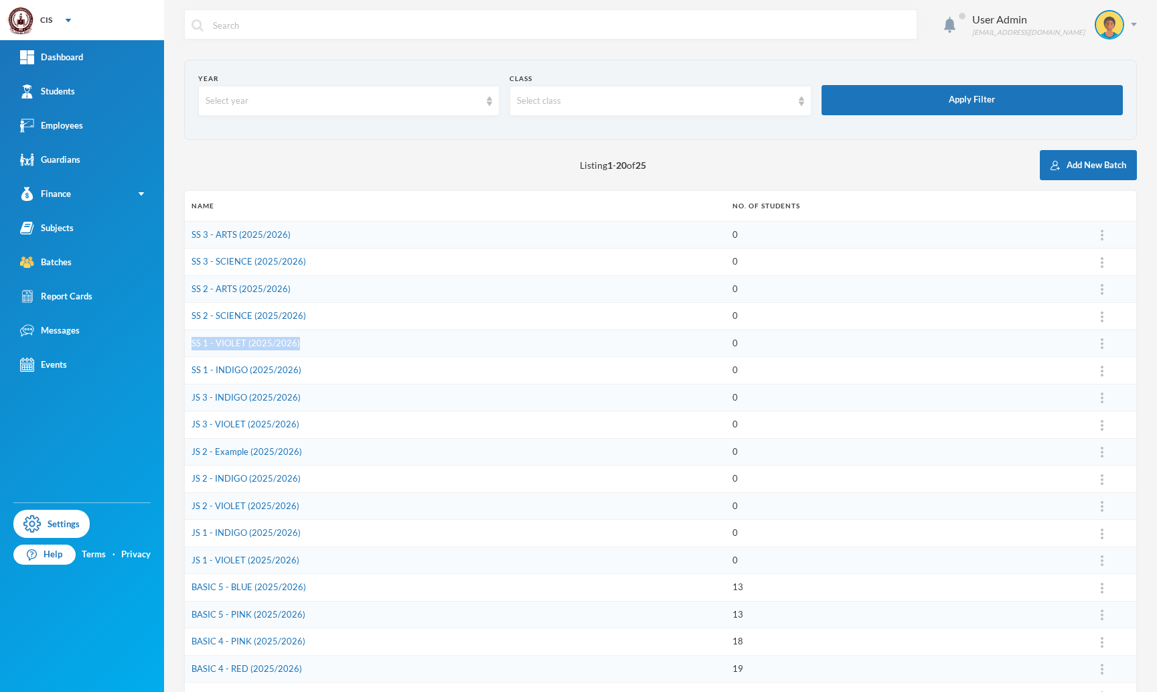
drag, startPoint x: 314, startPoint y: 346, endPoint x: 190, endPoint y: 347, distance: 123.9
click at [190, 347] on td "SS 1 - VIOLET (2025/2026)" at bounding box center [455, 342] width 541 height 27
click at [332, 150] on div "Listing 1 - 20 of 25 Add New Batch" at bounding box center [660, 165] width 953 height 30
drag, startPoint x: 311, startPoint y: 371, endPoint x: 191, endPoint y: 375, distance: 119.9
click at [191, 375] on td "SS 1 - INDIGO (2025/2026)" at bounding box center [455, 370] width 541 height 27
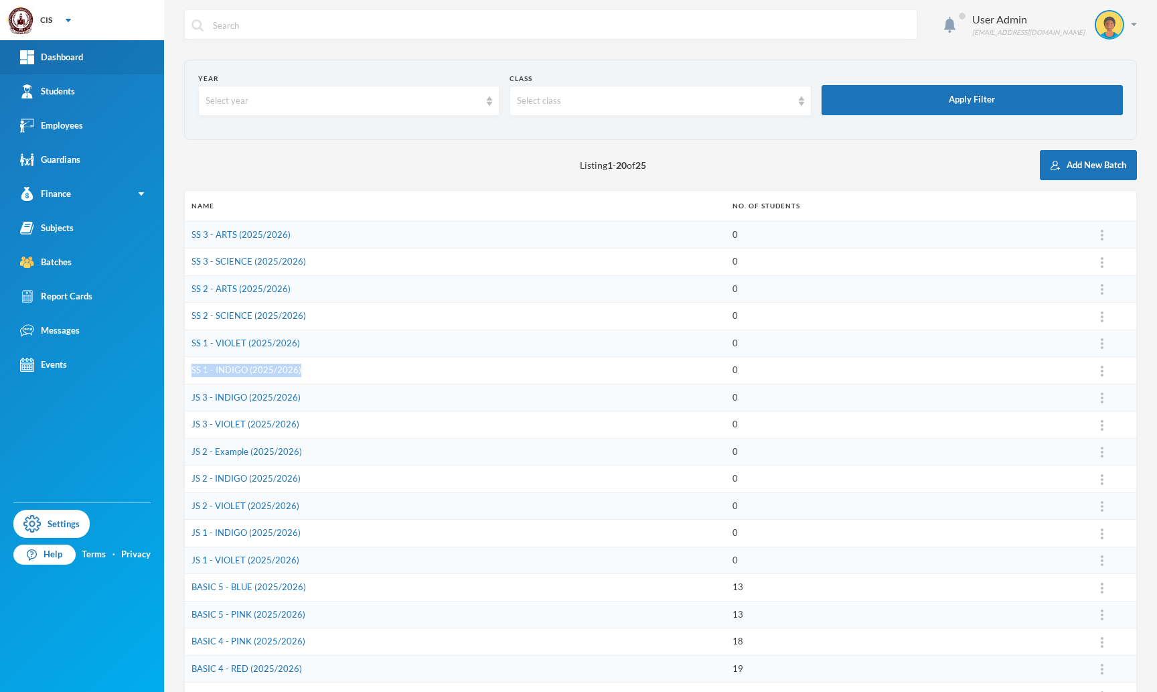
click at [44, 53] on div "Dashboard" at bounding box center [51, 57] width 63 height 14
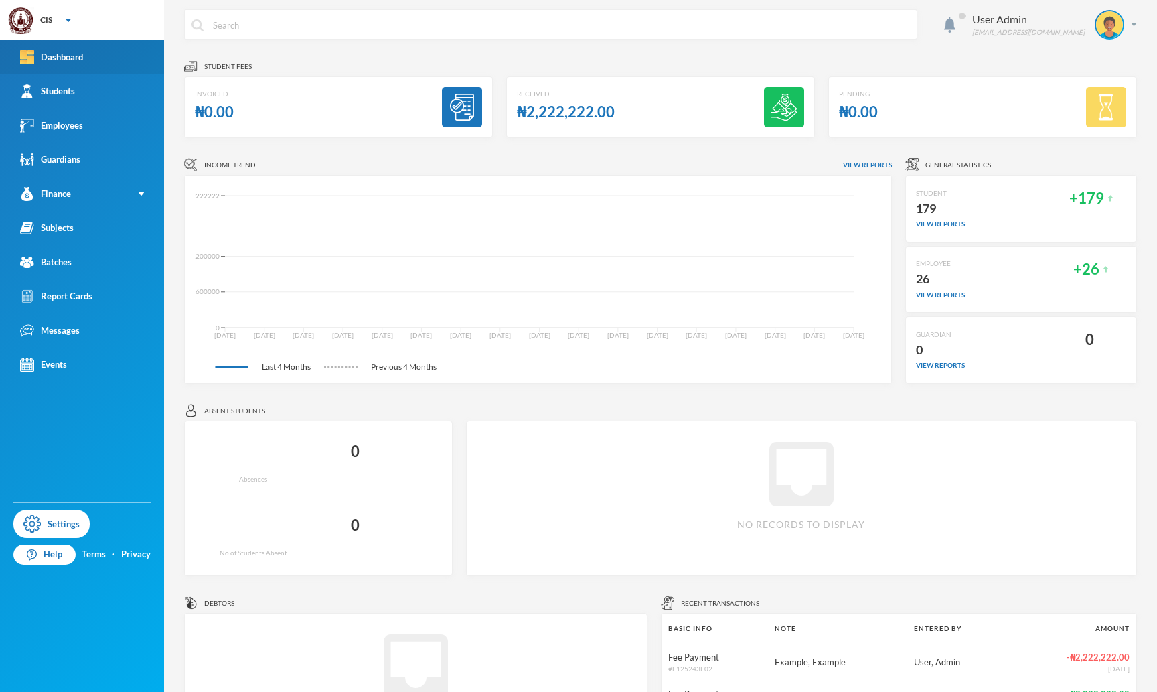
click at [44, 53] on div "Dashboard" at bounding box center [51, 57] width 63 height 14
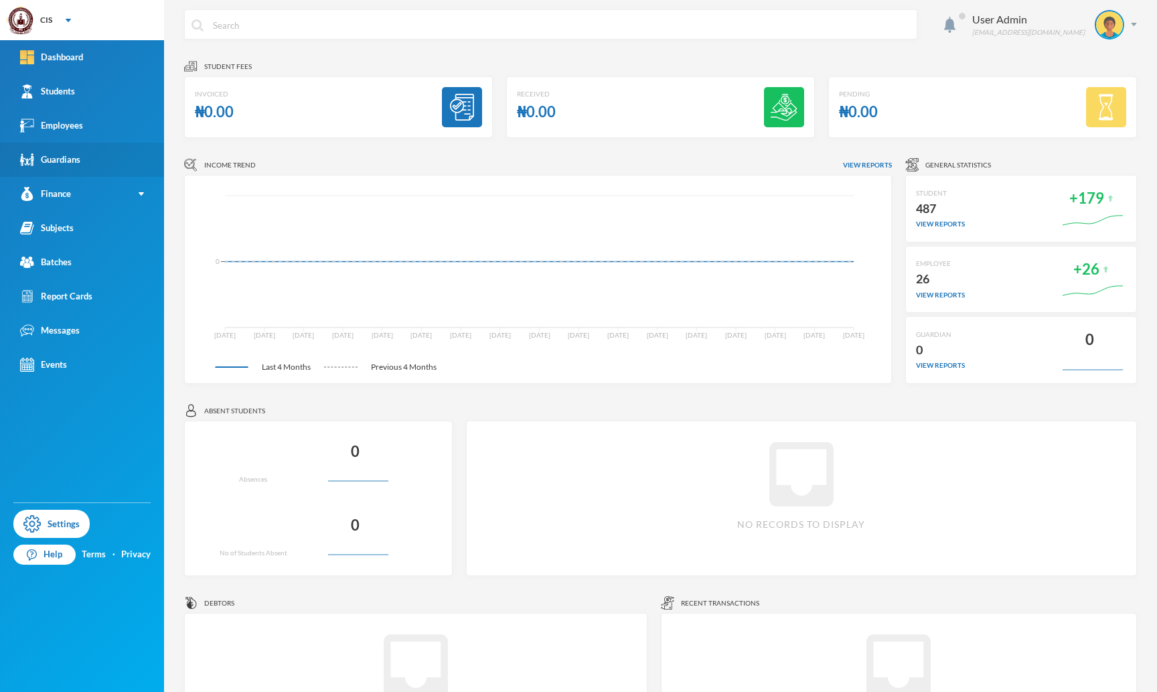
click at [56, 96] on div "Students" at bounding box center [47, 91] width 55 height 14
